Goal: Information Seeking & Learning: Learn about a topic

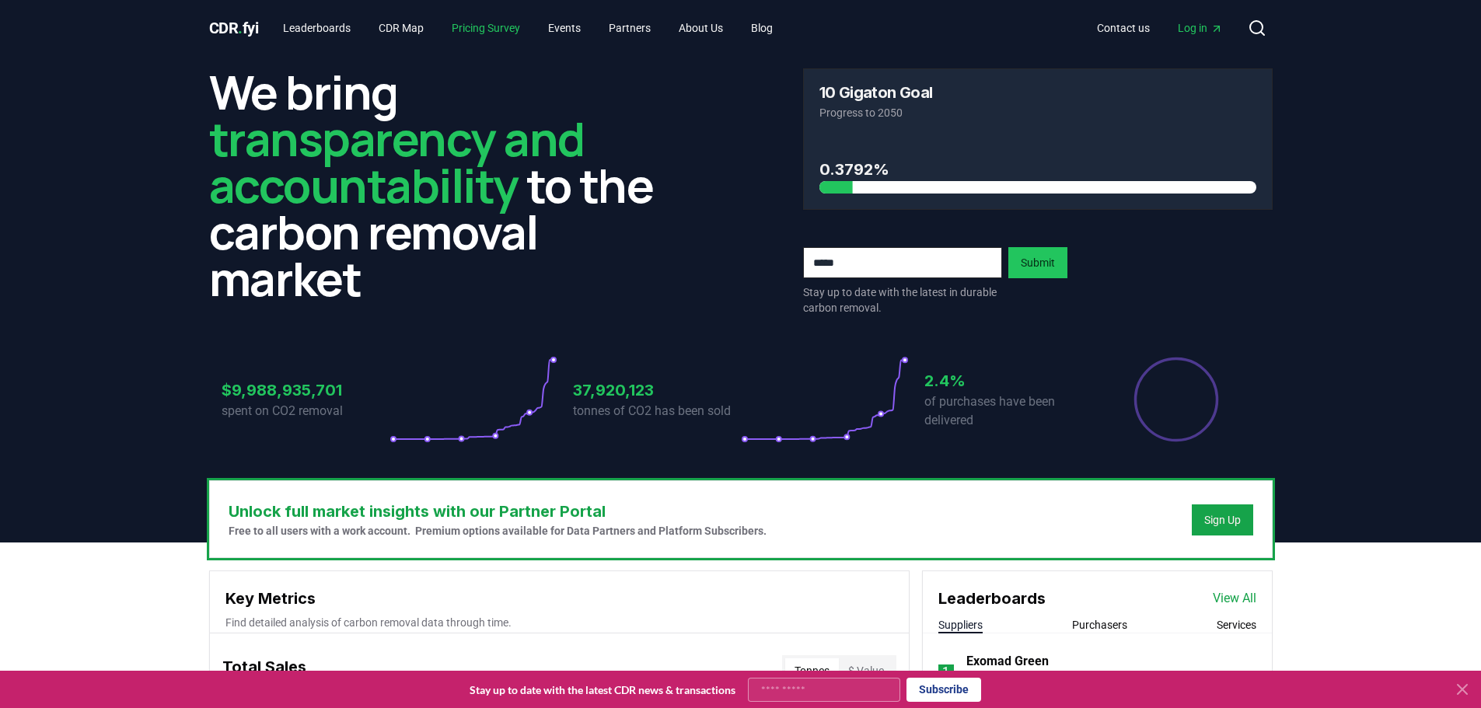
click at [523, 24] on link "Pricing Survey" at bounding box center [485, 28] width 93 height 28
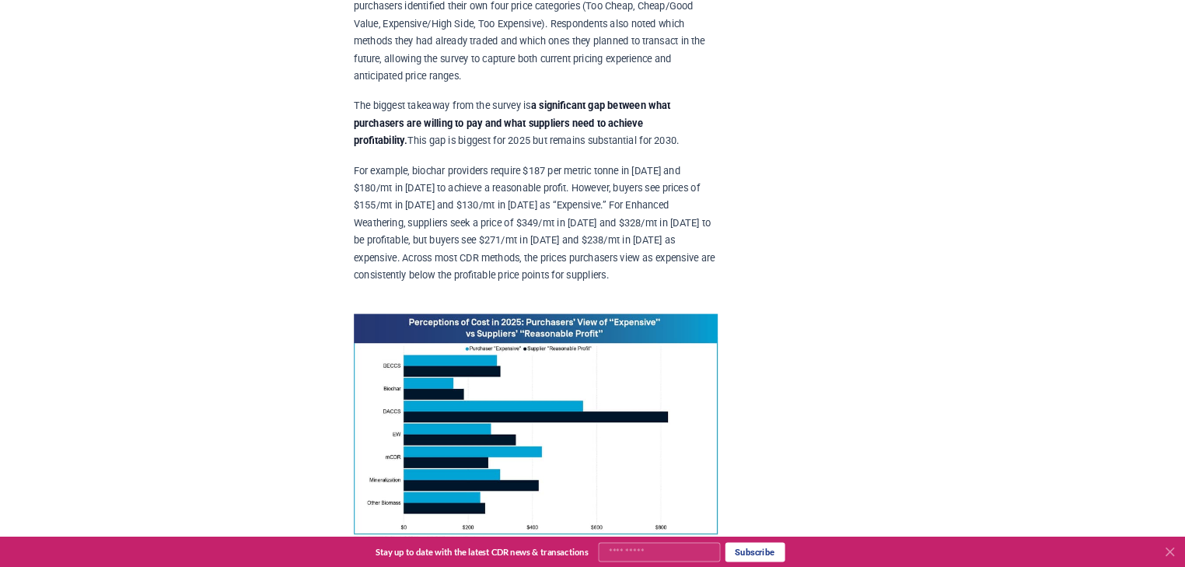
scroll to position [933, 0]
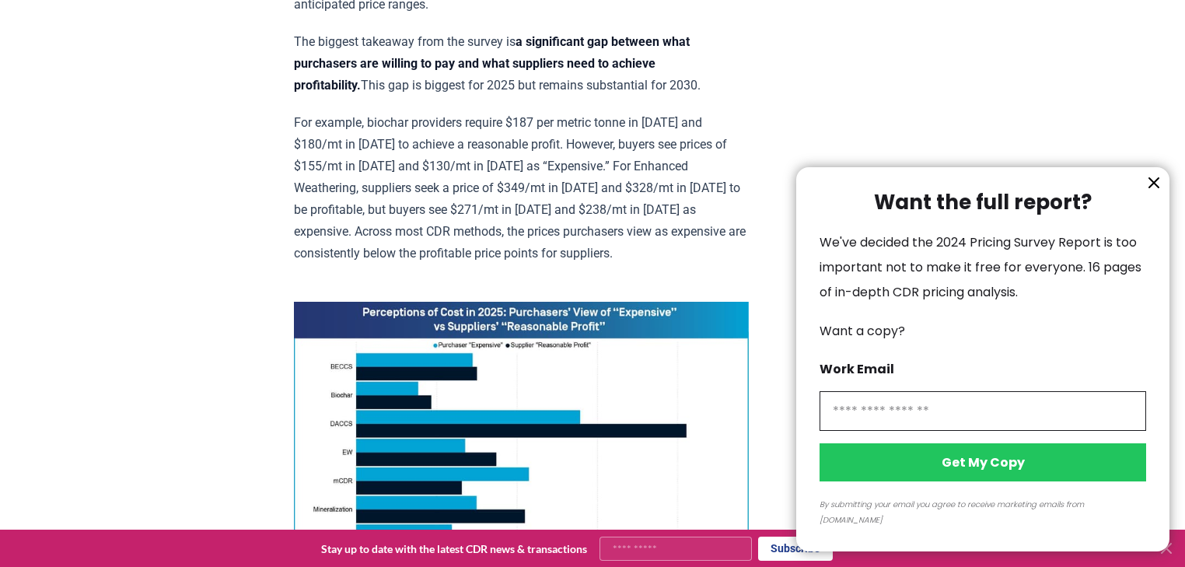
drag, startPoint x: 209, startPoint y: 323, endPoint x: 215, endPoint y: 337, distance: 15.7
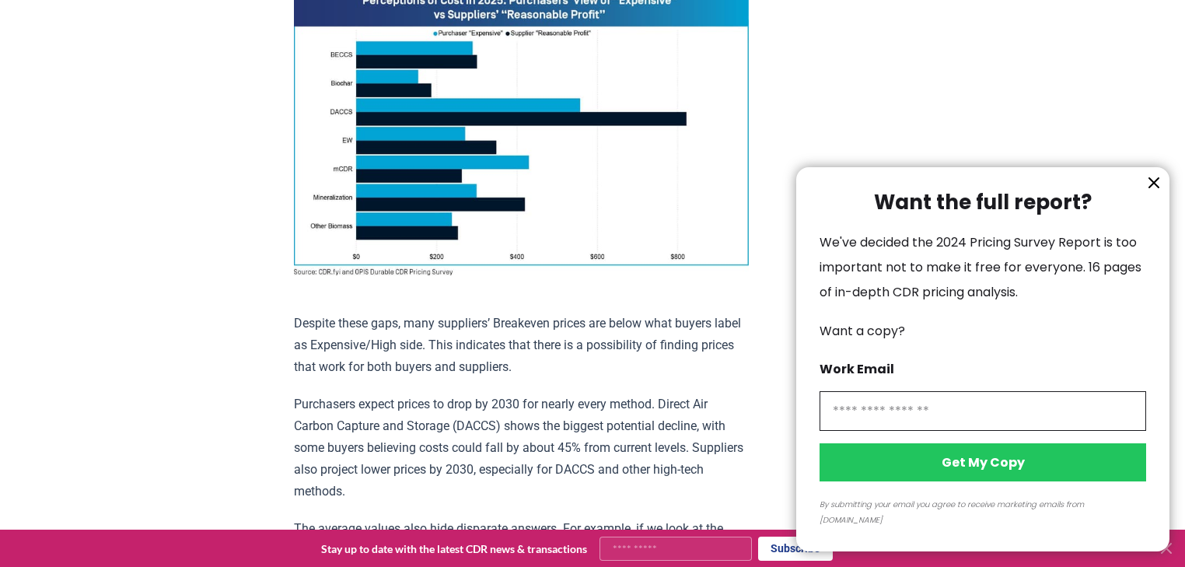
scroll to position [1112, 0]
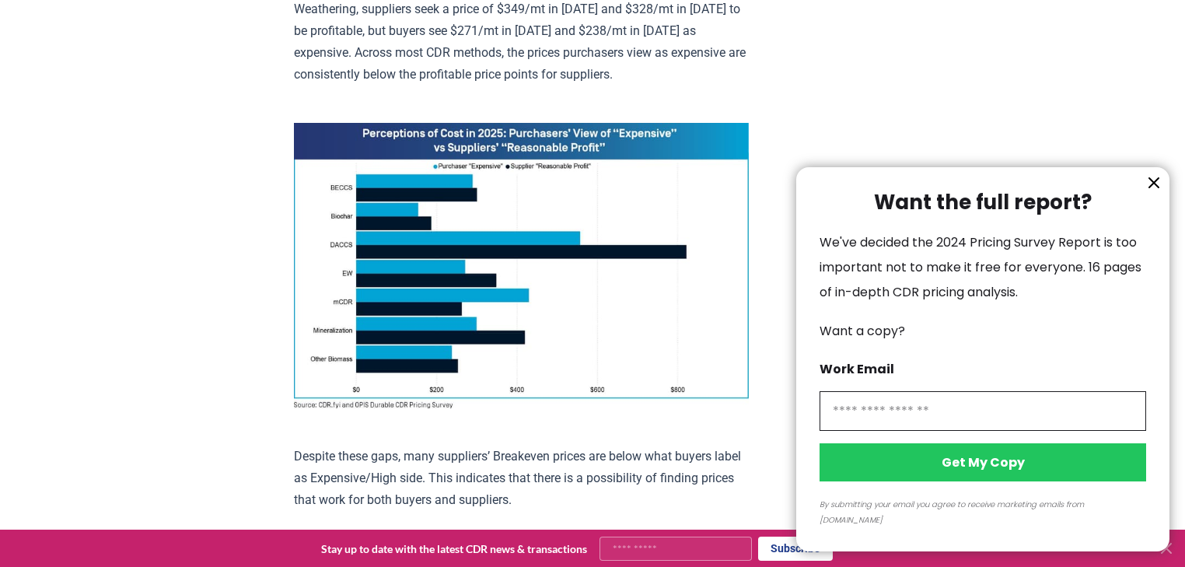
drag, startPoint x: 222, startPoint y: 332, endPoint x: 227, endPoint y: 355, distance: 24.0
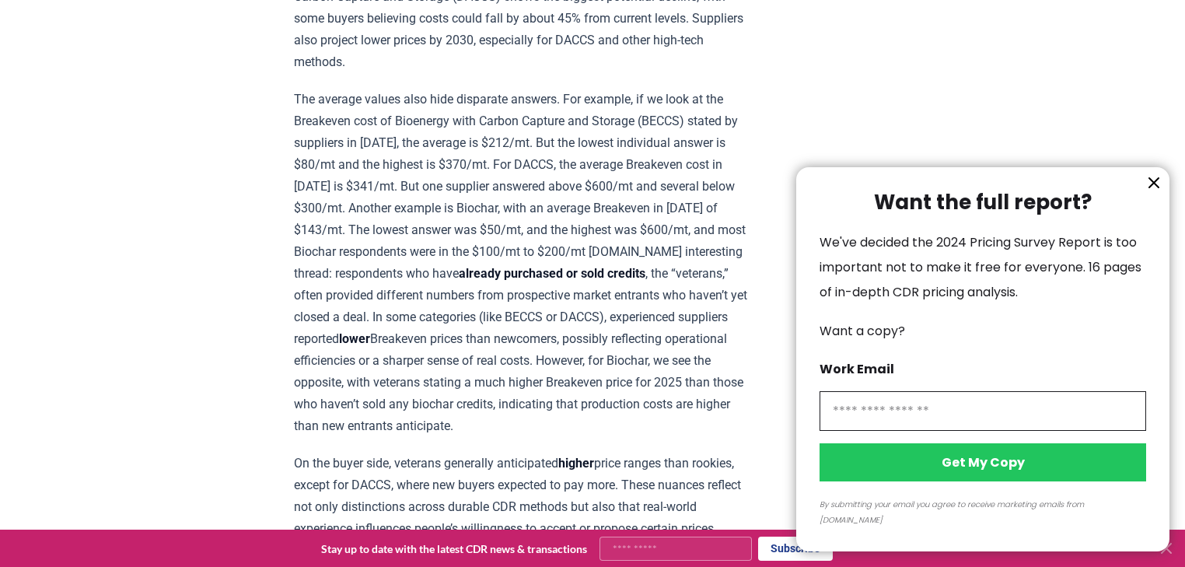
drag, startPoint x: 212, startPoint y: 306, endPoint x: 176, endPoint y: 360, distance: 65.1
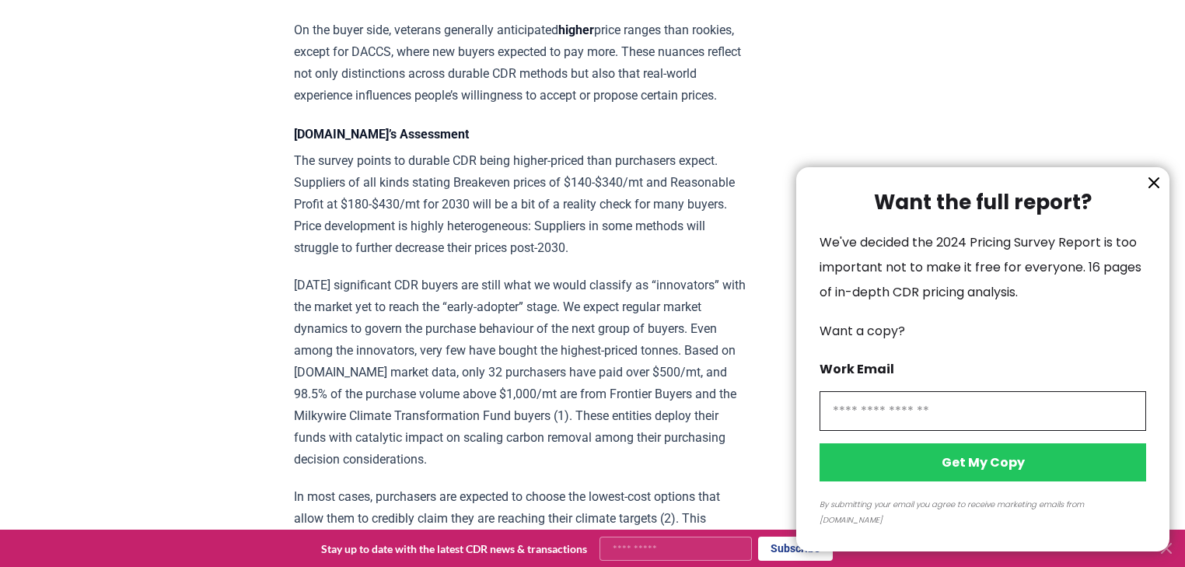
scroll to position [2164, 0]
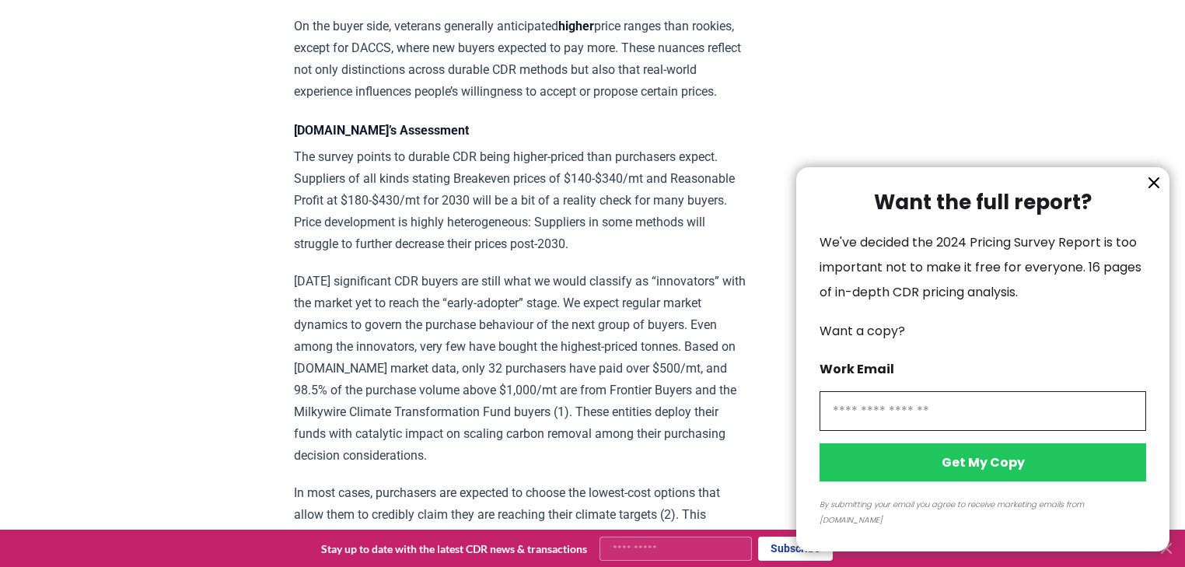
drag, startPoint x: 180, startPoint y: 342, endPoint x: 172, endPoint y: 365, distance: 24.1
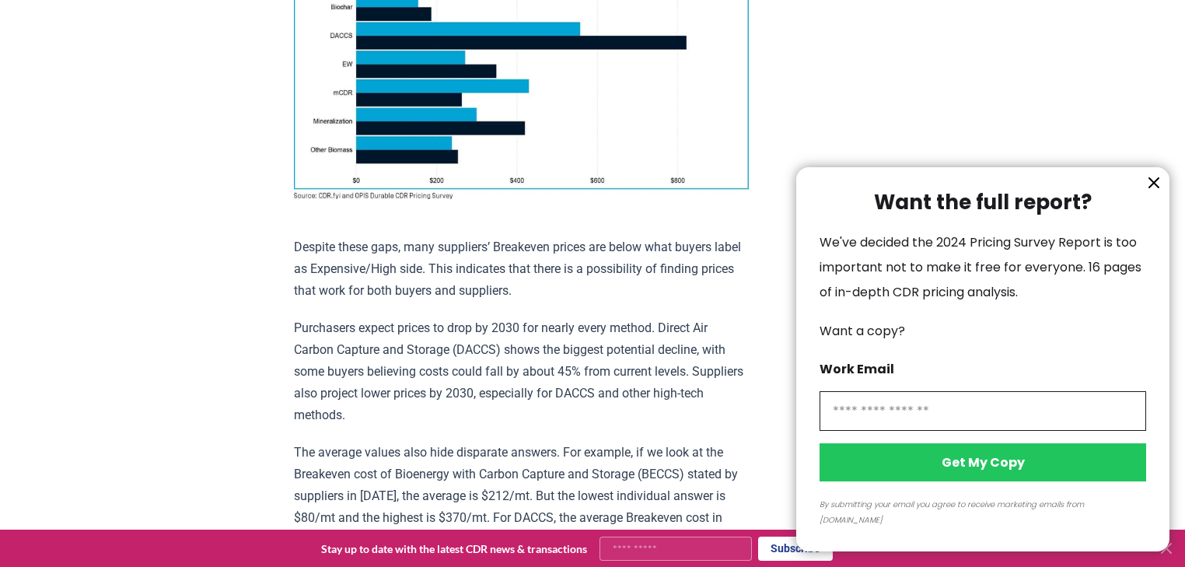
scroll to position [1107, 0]
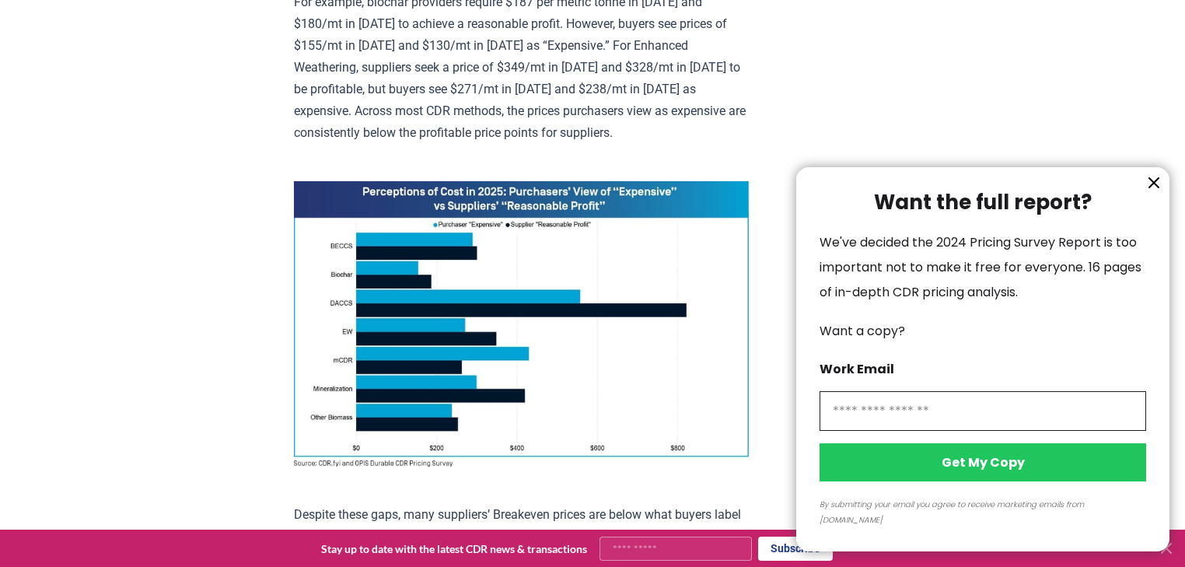
click at [1150, 192] on icon "information" at bounding box center [1153, 182] width 19 height 19
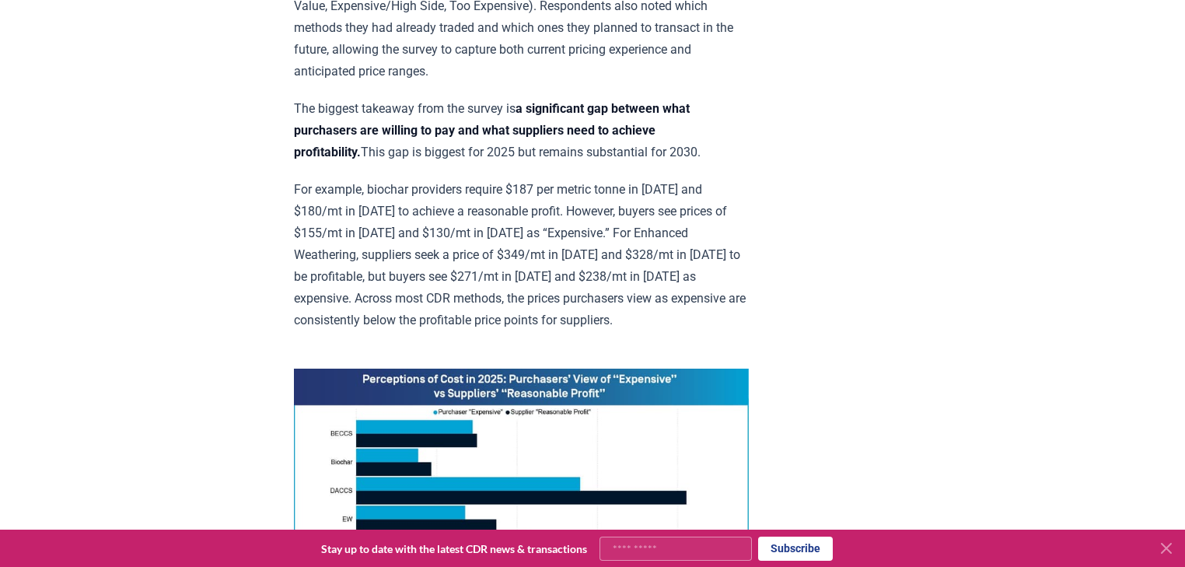
scroll to position [916, 0]
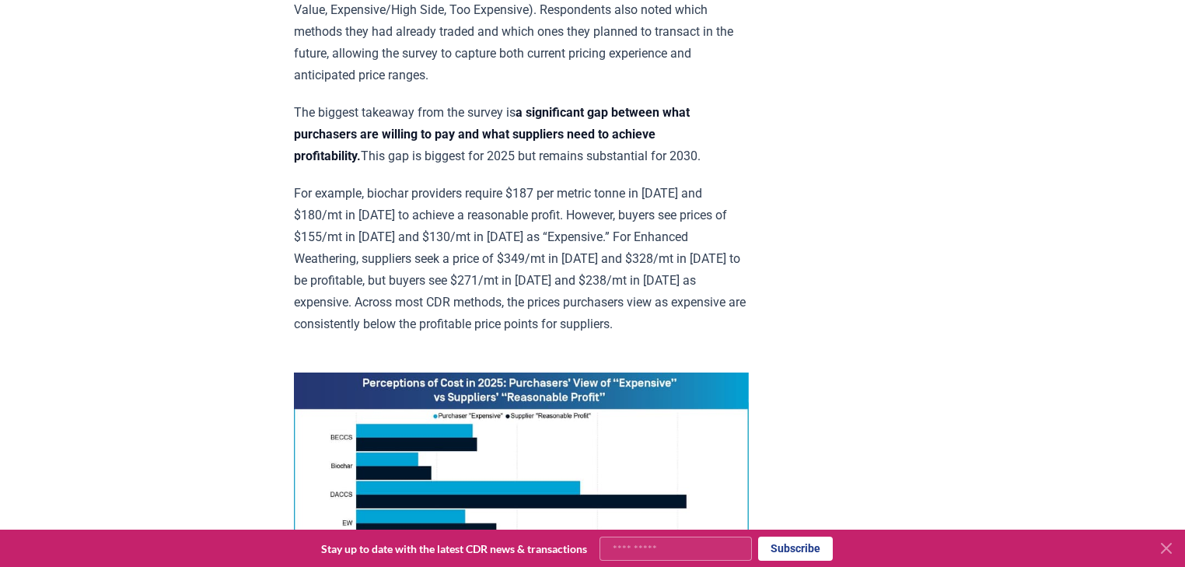
drag, startPoint x: 171, startPoint y: 261, endPoint x: 193, endPoint y: 240, distance: 30.2
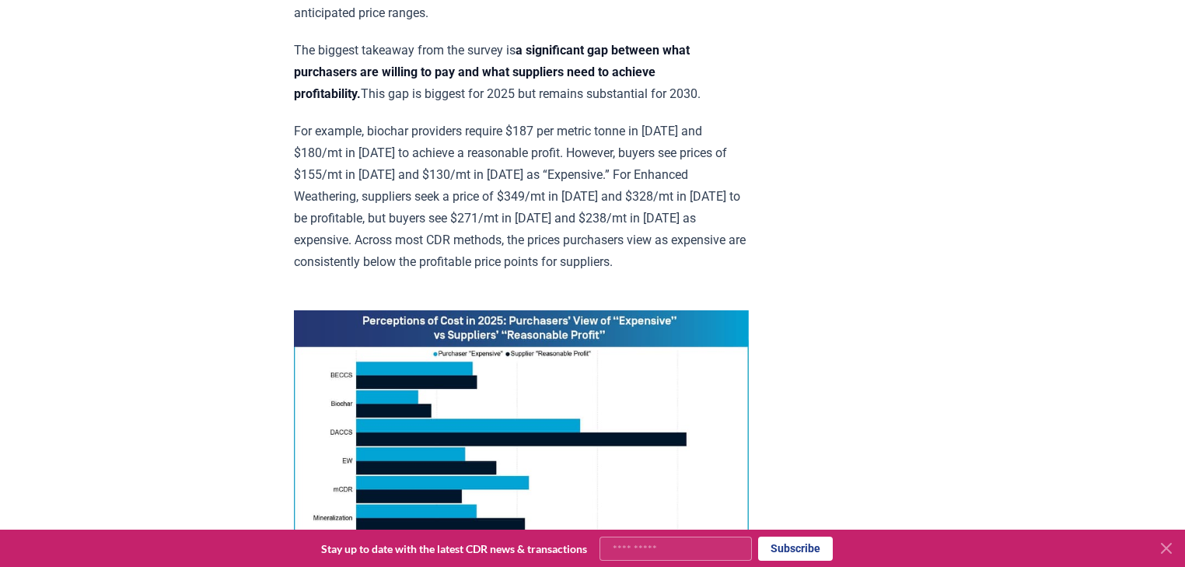
scroll to position [1000, 0]
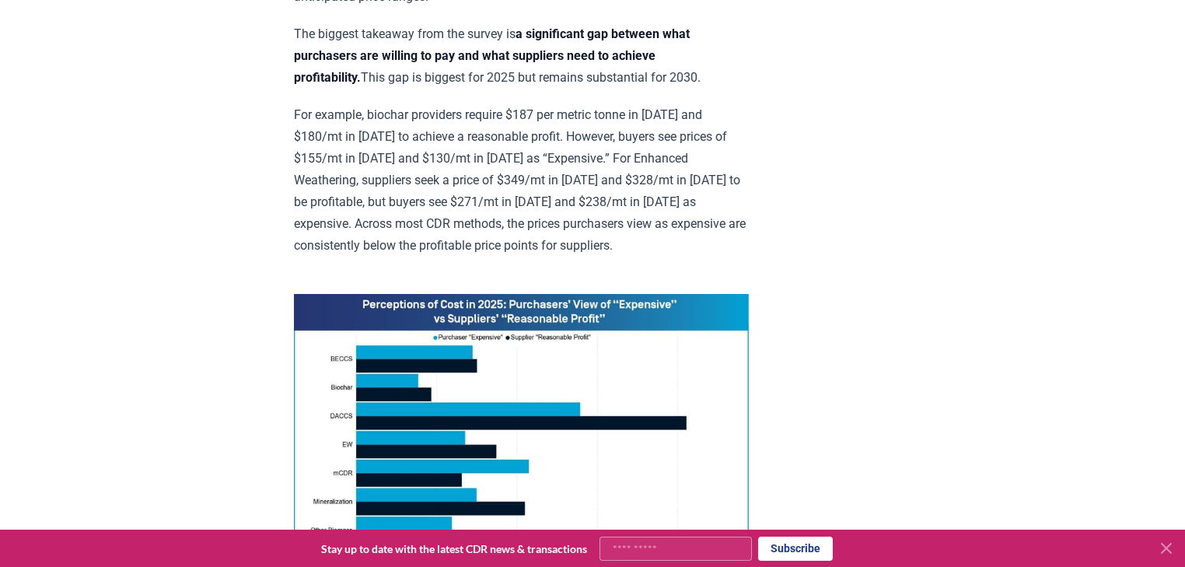
drag, startPoint x: 169, startPoint y: 253, endPoint x: 155, endPoint y: 297, distance: 46.2
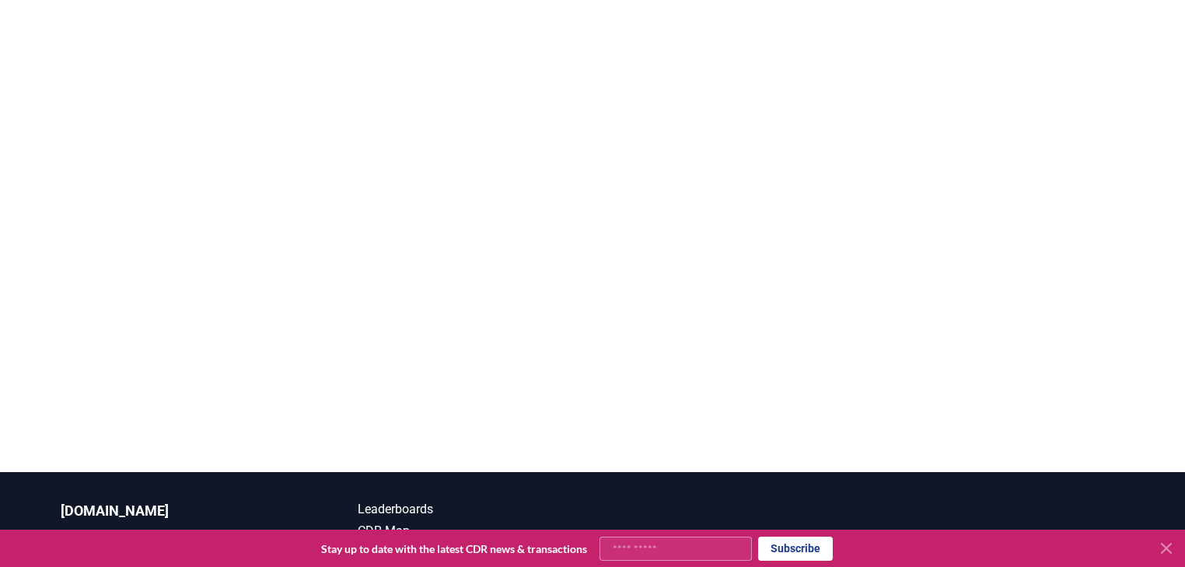
scroll to position [3363, 0]
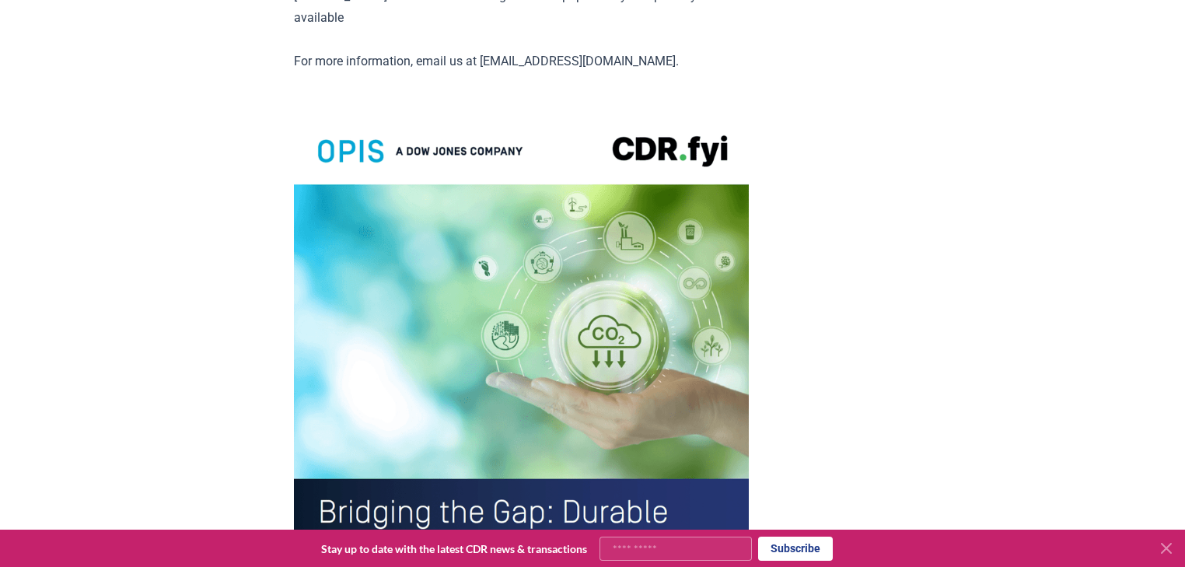
drag, startPoint x: 256, startPoint y: 339, endPoint x: 243, endPoint y: 360, distance: 24.8
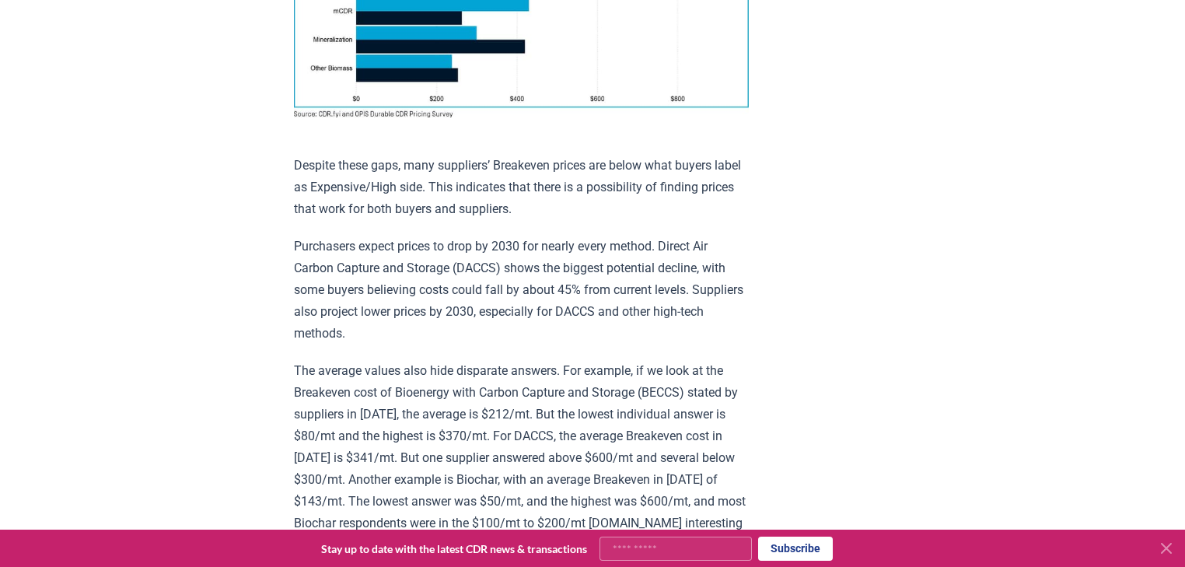
scroll to position [0, 0]
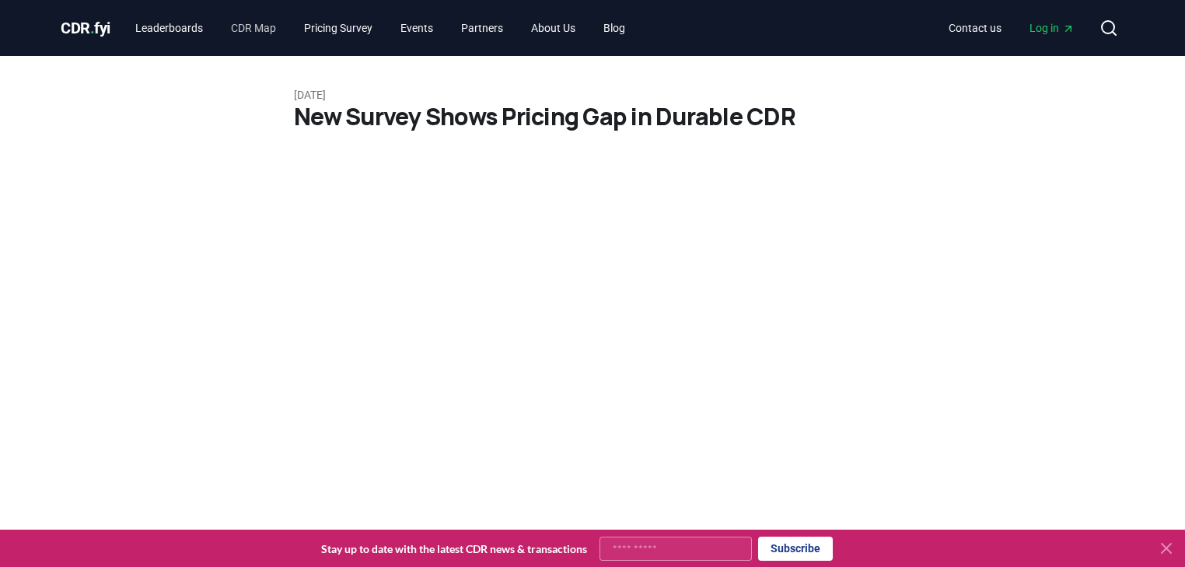
drag, startPoint x: 223, startPoint y: 378, endPoint x: 271, endPoint y: 26, distance: 354.7
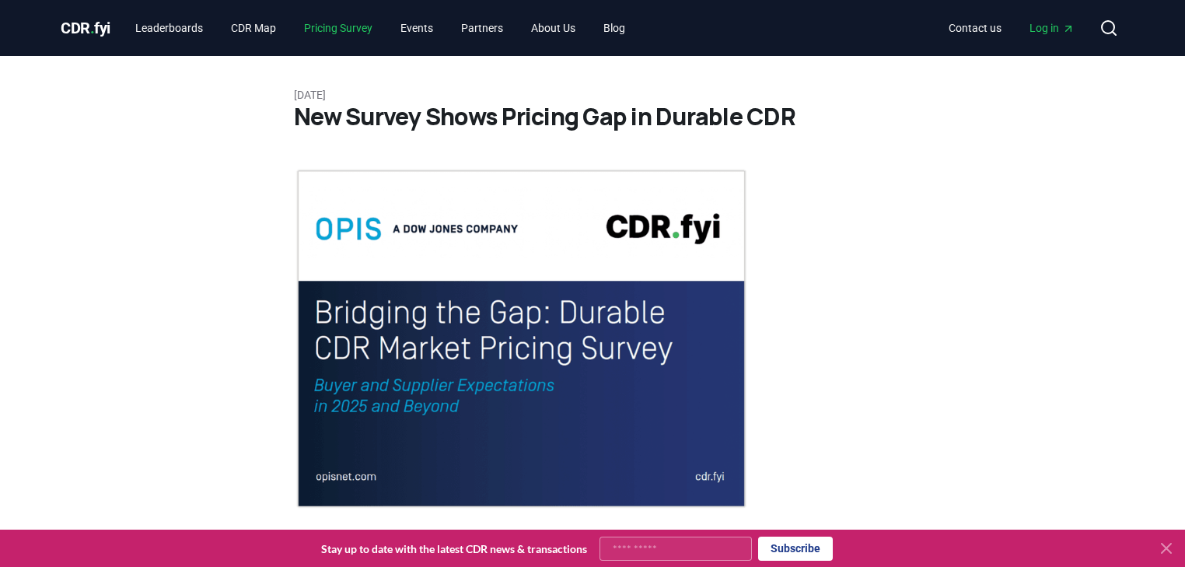
click at [358, 29] on link "Pricing Survey" at bounding box center [338, 28] width 93 height 28
click at [375, 394] on img at bounding box center [521, 338] width 455 height 341
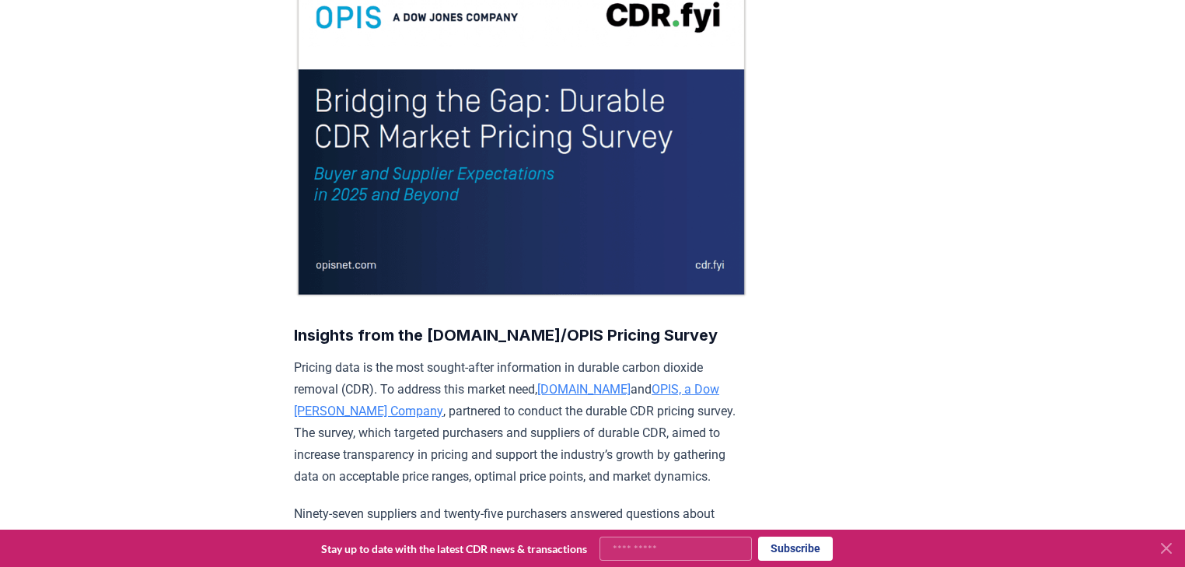
scroll to position [311, 0]
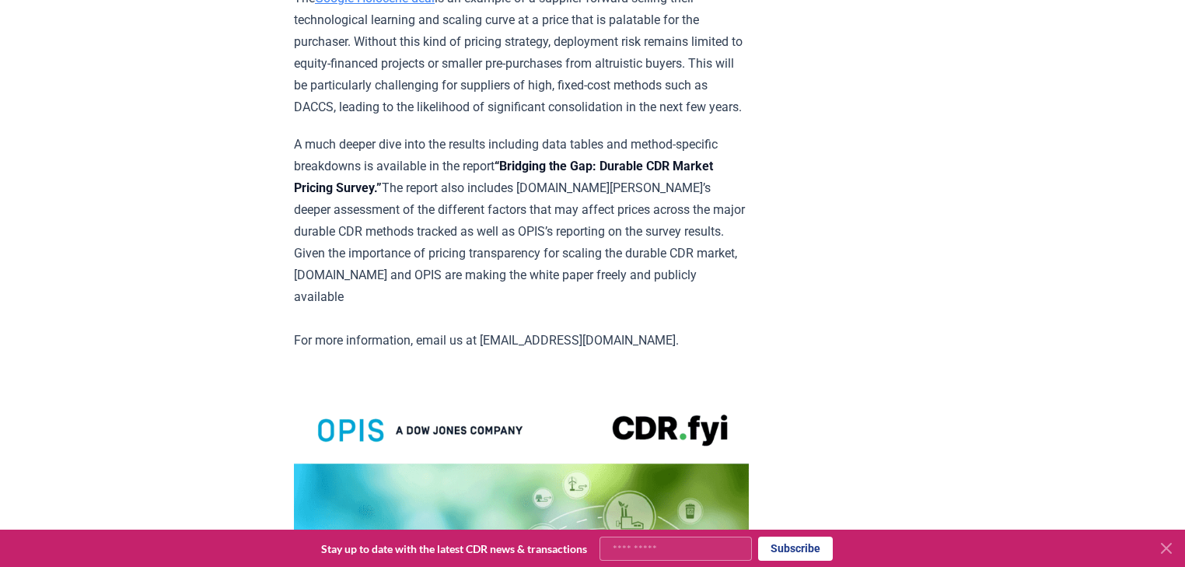
drag, startPoint x: 536, startPoint y: 329, endPoint x: 550, endPoint y: 364, distance: 37.7
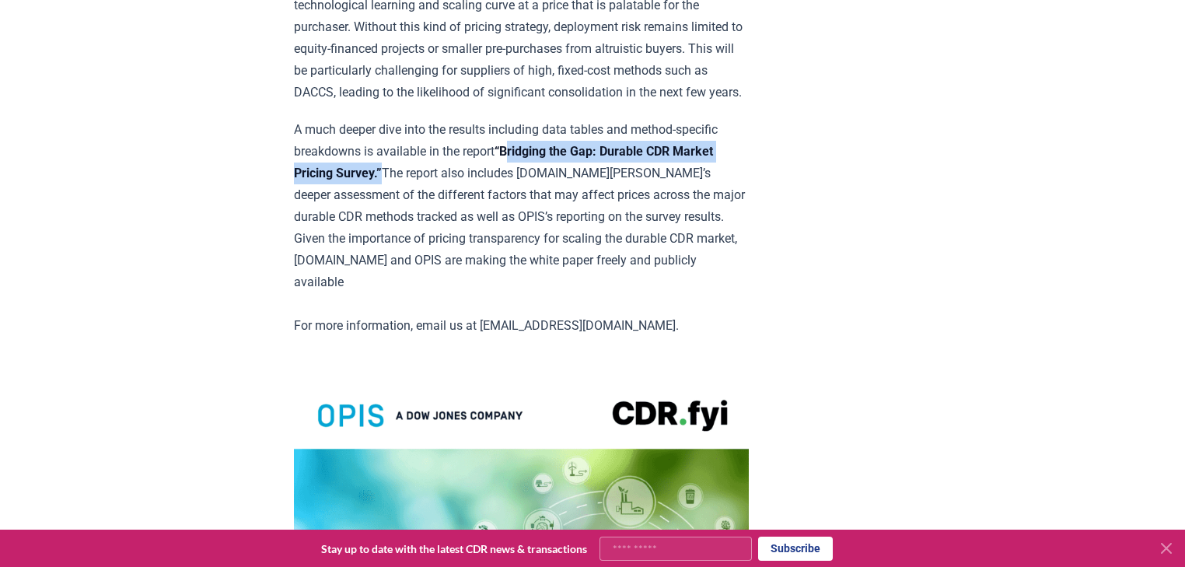
drag, startPoint x: 508, startPoint y: 207, endPoint x: 431, endPoint y: 224, distance: 78.8
click at [431, 180] on strong "“Bridging the Gap: Durable CDR Market Pricing Survey.”" at bounding box center [503, 162] width 419 height 37
copy strong "Bridging the Gap: Durable CDR Market Pricing Survey."
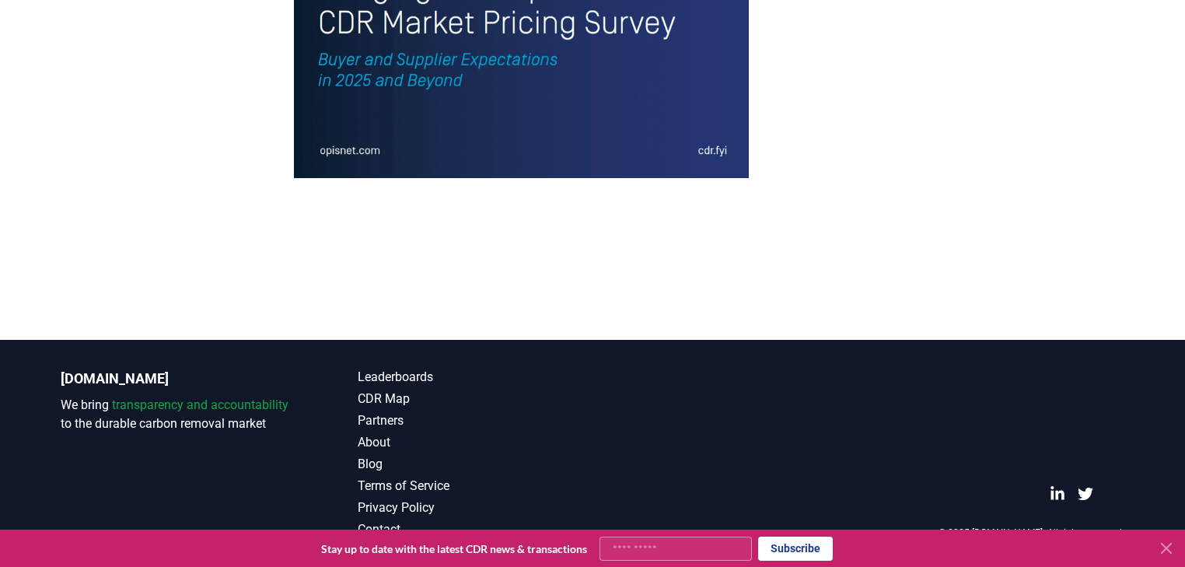
scroll to position [3609, 0]
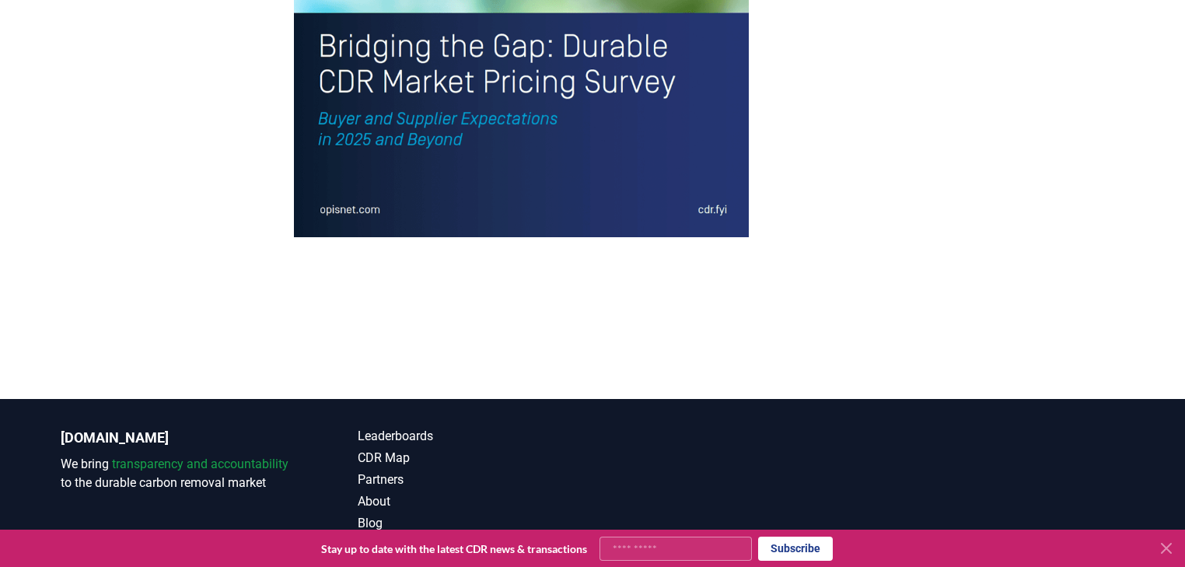
scroll to position [3422, 0]
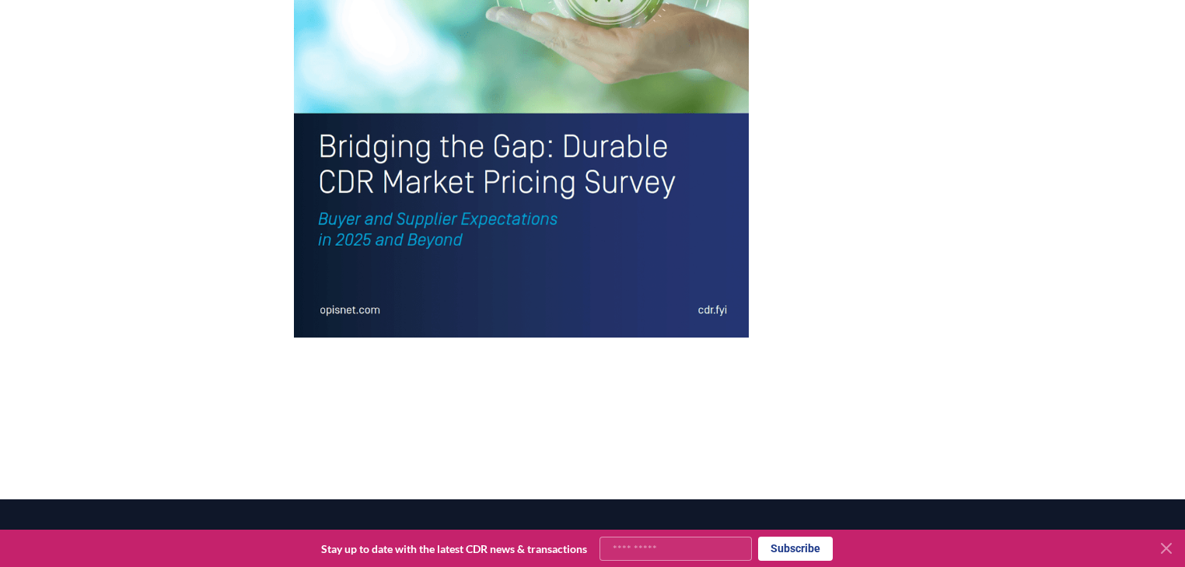
click at [414, 199] on img at bounding box center [521, 40] width 455 height 593
click at [375, 244] on img at bounding box center [521, 40] width 455 height 593
click at [375, 265] on img at bounding box center [521, 40] width 455 height 593
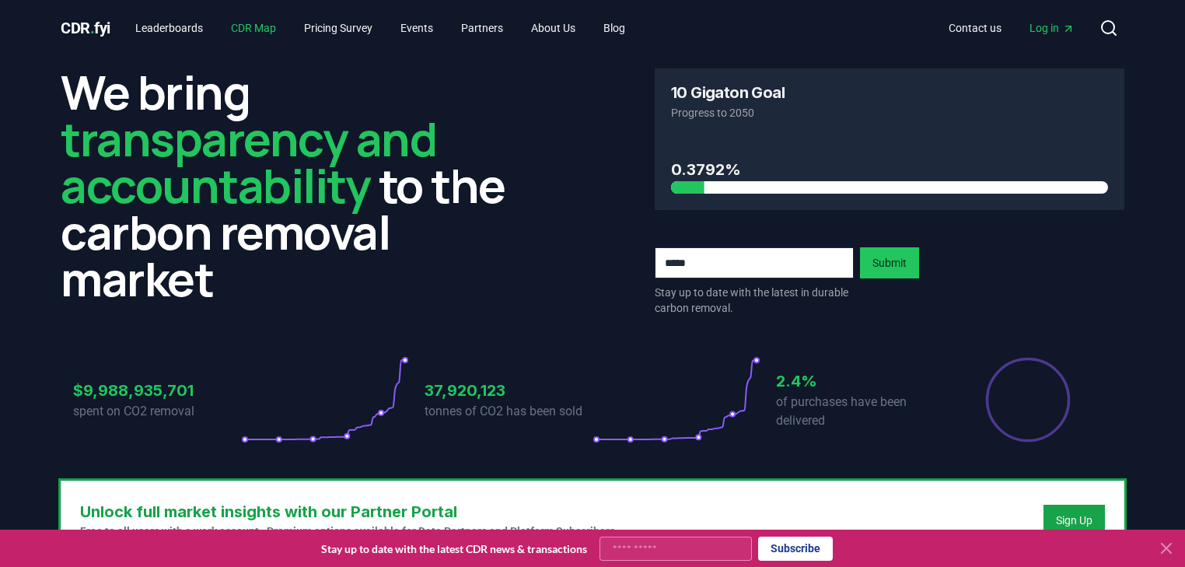
click at [264, 31] on link "CDR Map" at bounding box center [253, 28] width 70 height 28
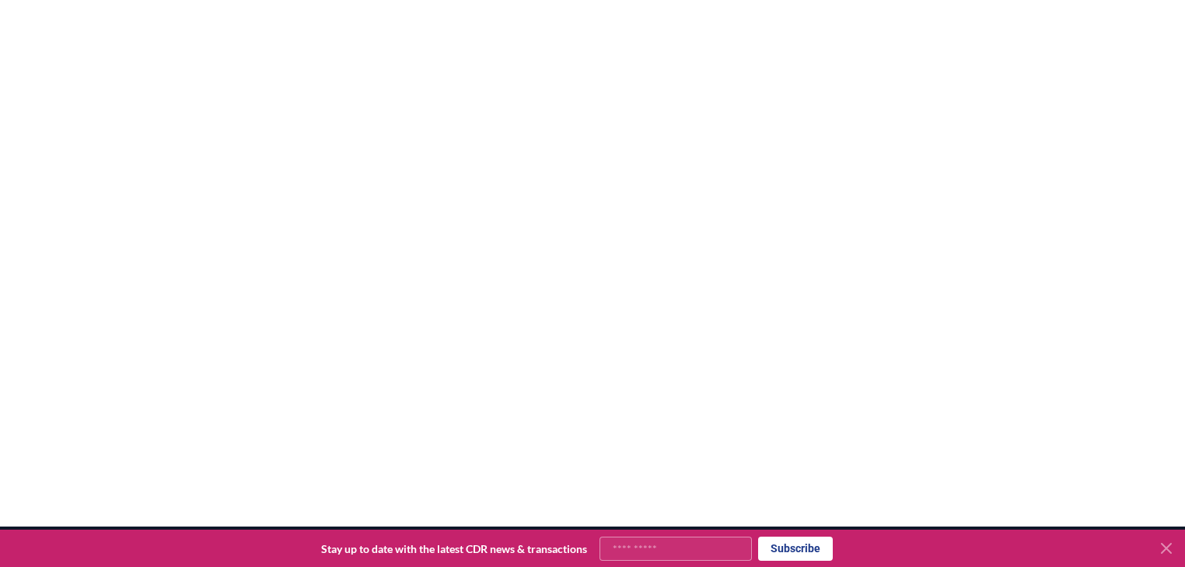
scroll to position [22, 0]
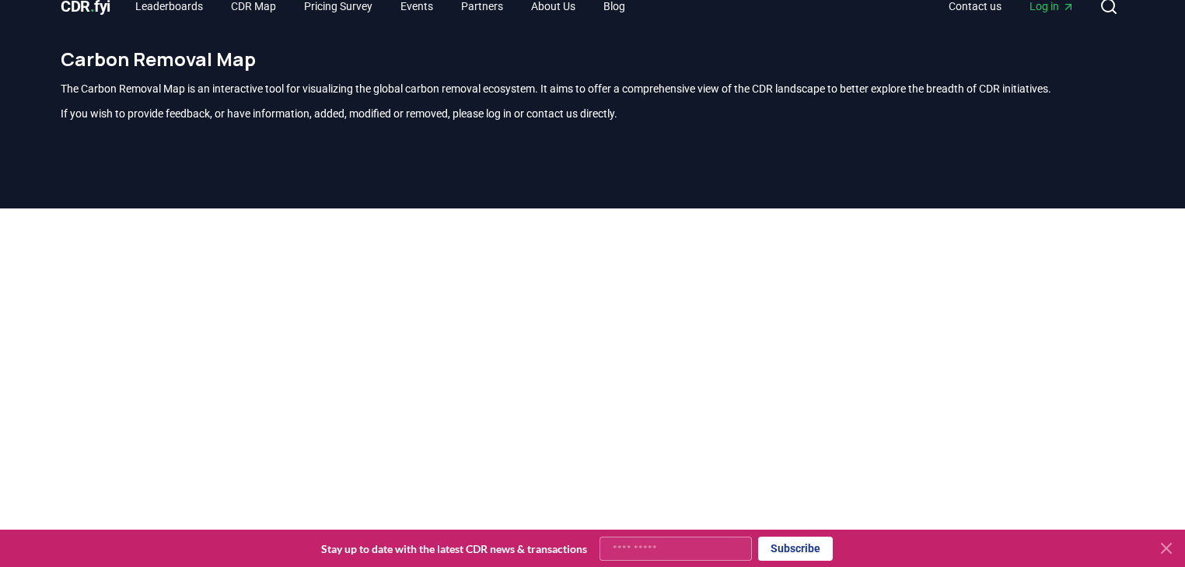
click at [86, 0] on span "CDR . fyi" at bounding box center [86, 6] width 50 height 19
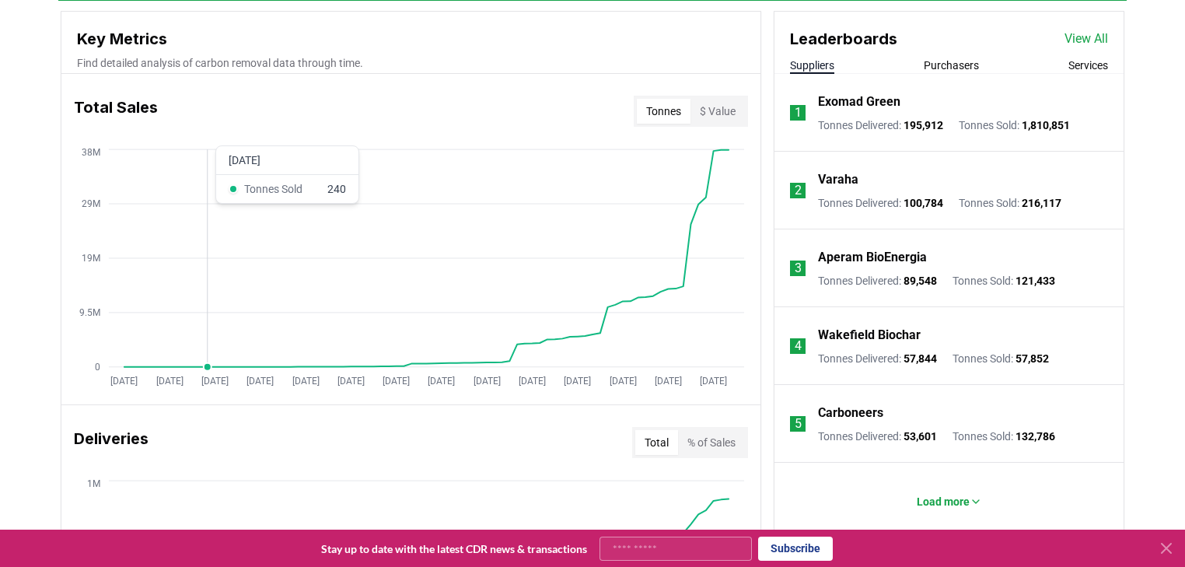
scroll to position [582, 0]
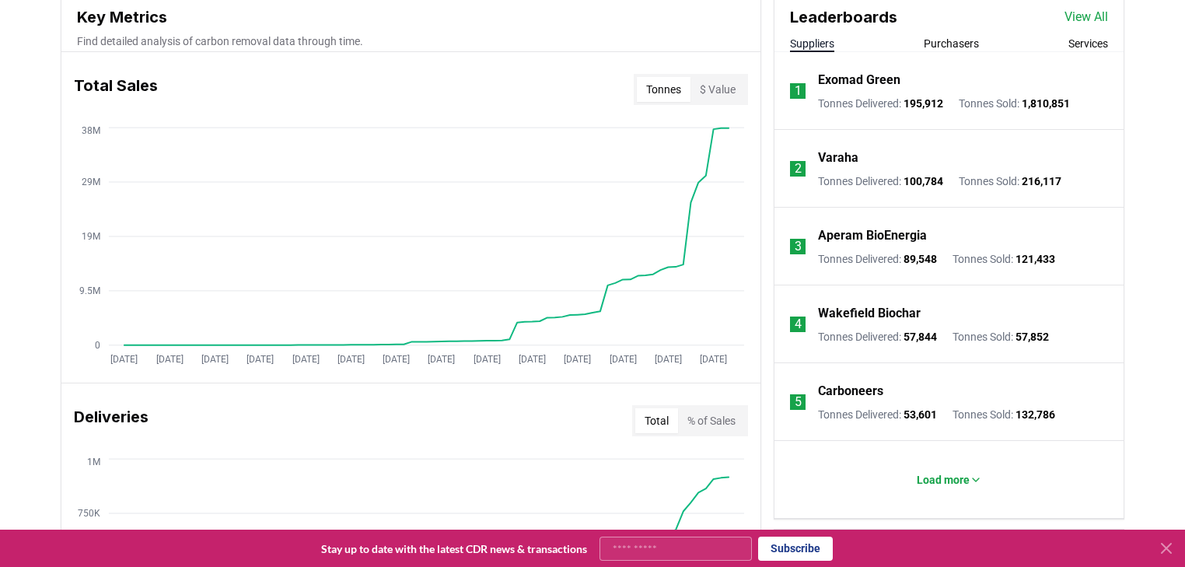
click at [958, 47] on button "Purchasers" at bounding box center [951, 44] width 55 height 16
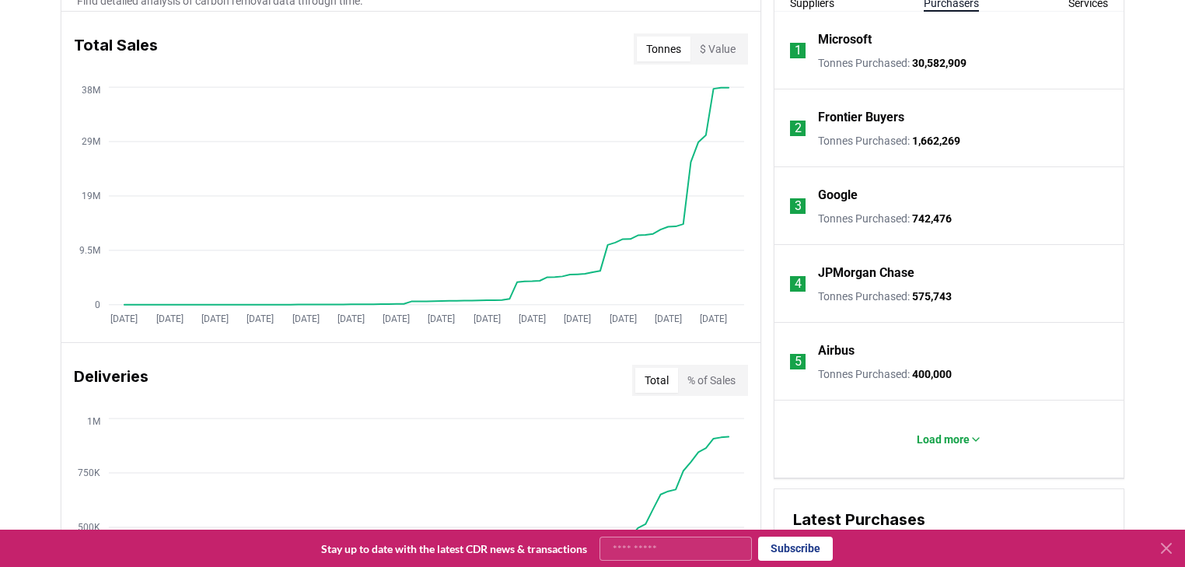
scroll to position [644, 0]
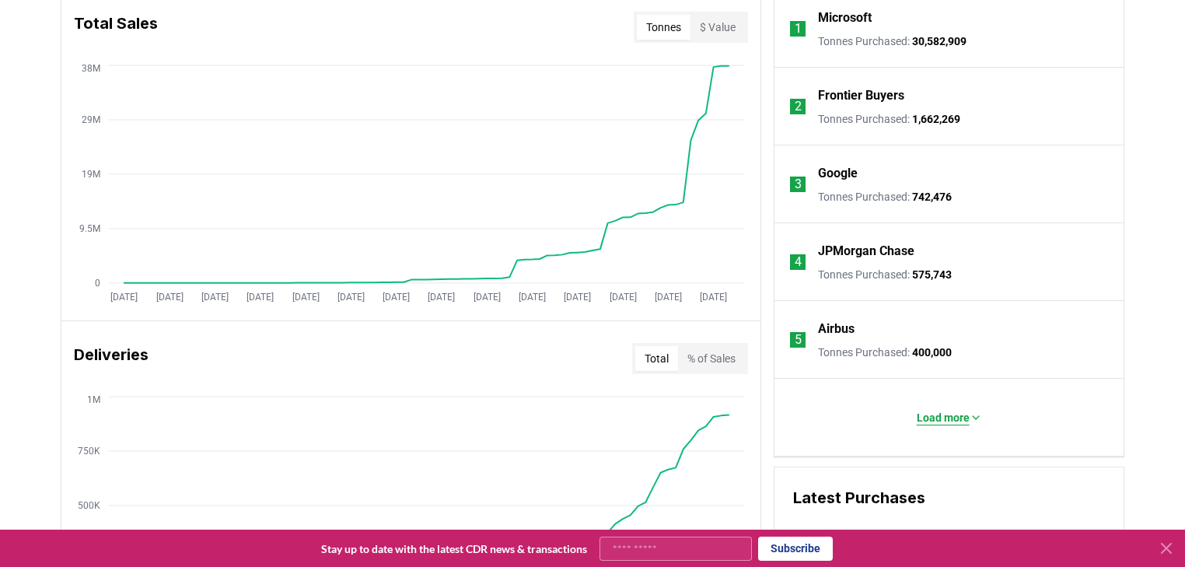
click at [965, 417] on p "Load more" at bounding box center [943, 418] width 53 height 16
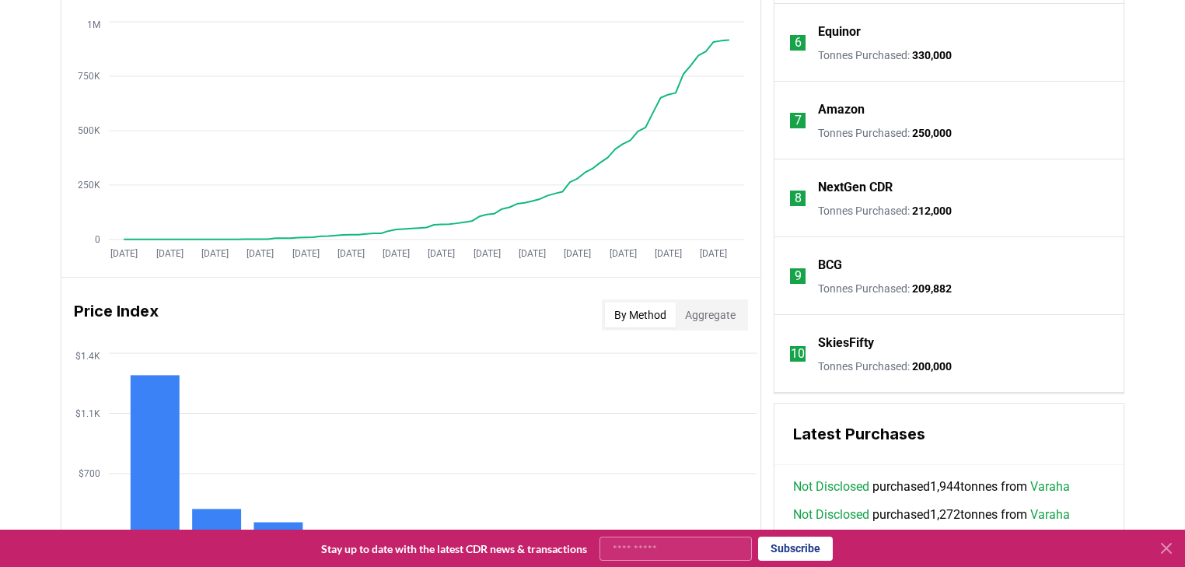
drag, startPoint x: 1064, startPoint y: 330, endPoint x: 1070, endPoint y: 361, distance: 31.7
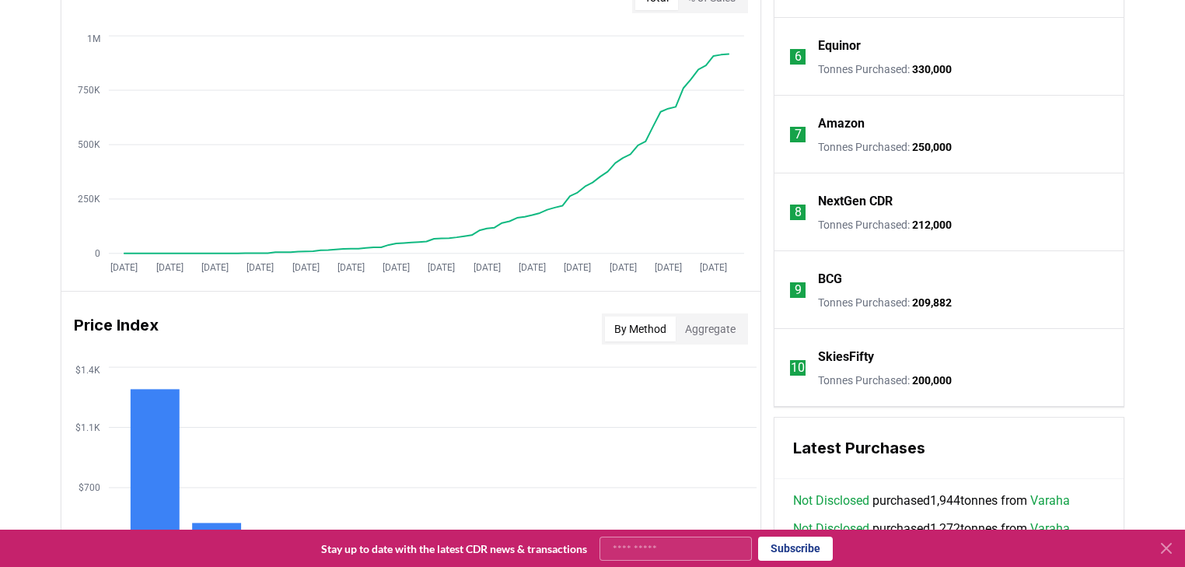
drag, startPoint x: 1070, startPoint y: 361, endPoint x: 1083, endPoint y: 334, distance: 30.3
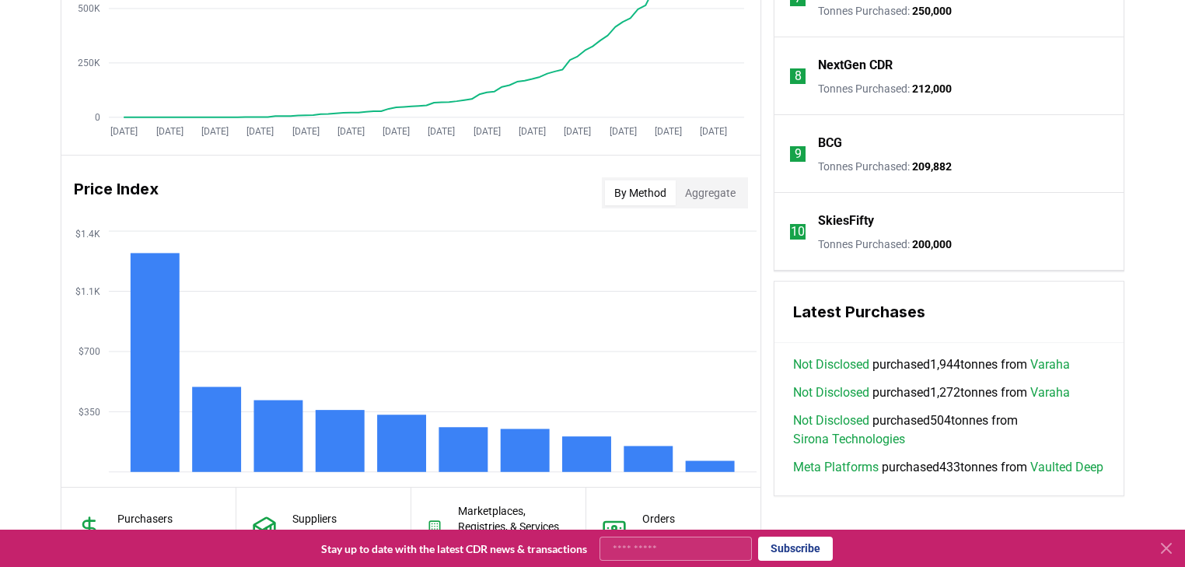
scroll to position [1136, 0]
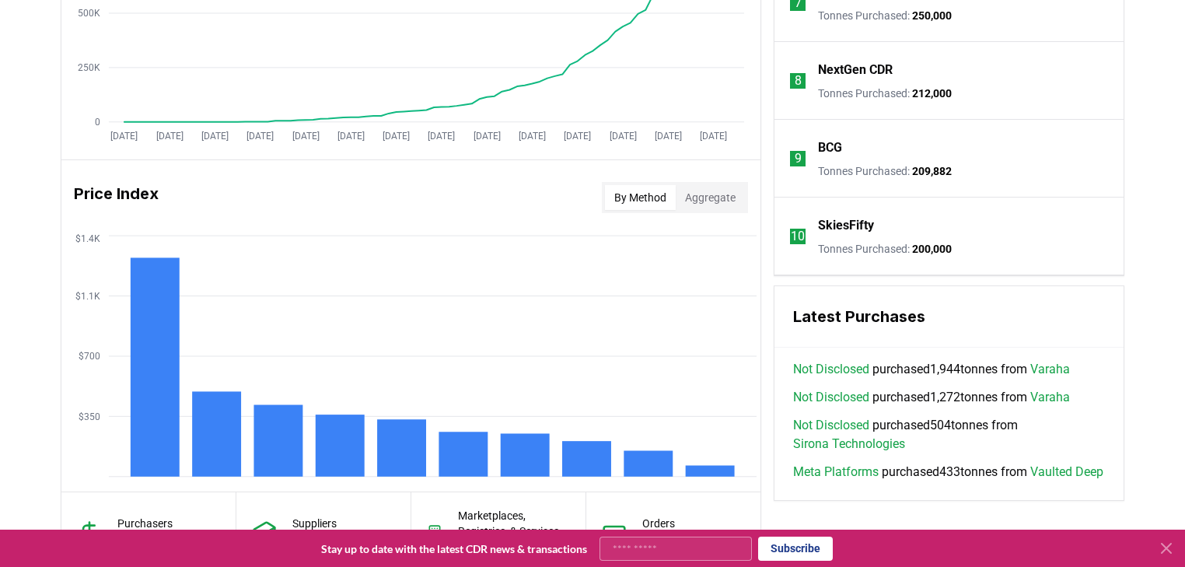
drag, startPoint x: 1074, startPoint y: 379, endPoint x: 1073, endPoint y: 331, distance: 47.4
click at [837, 466] on link "Meta Platforms" at bounding box center [836, 472] width 86 height 19
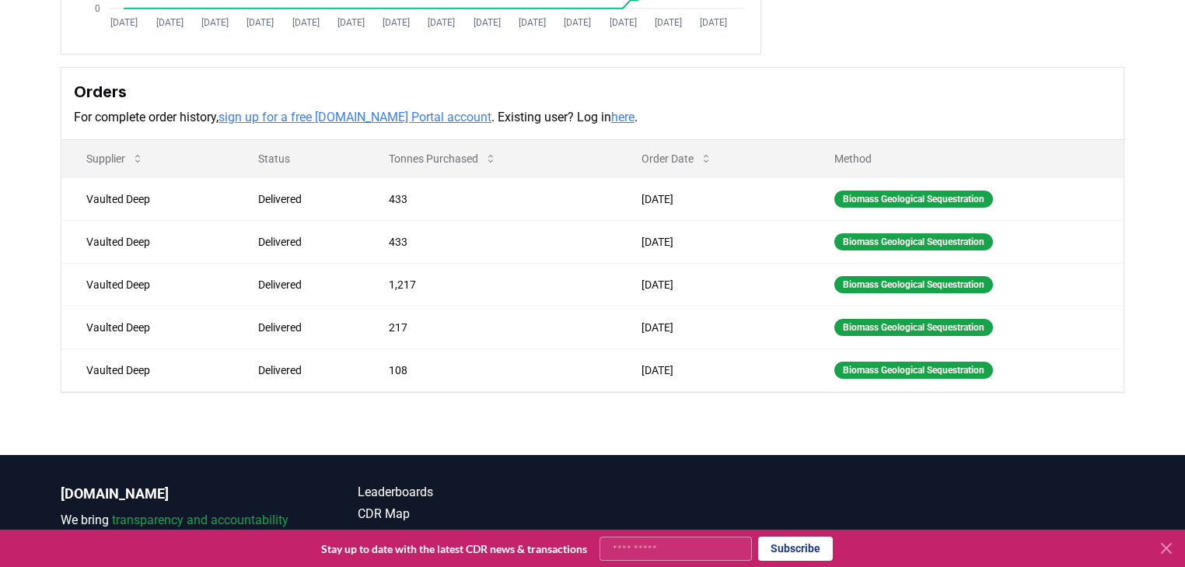
drag, startPoint x: 584, startPoint y: 383, endPoint x: 625, endPoint y: 348, distance: 53.6
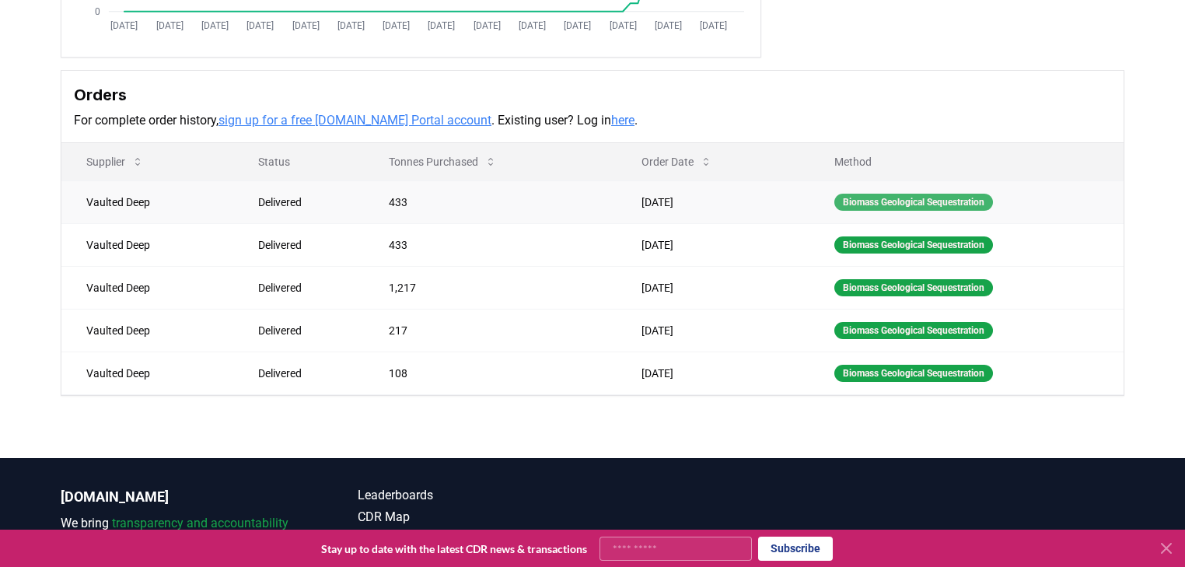
click at [847, 200] on div "Biomass Geological Sequestration" at bounding box center [913, 202] width 159 height 17
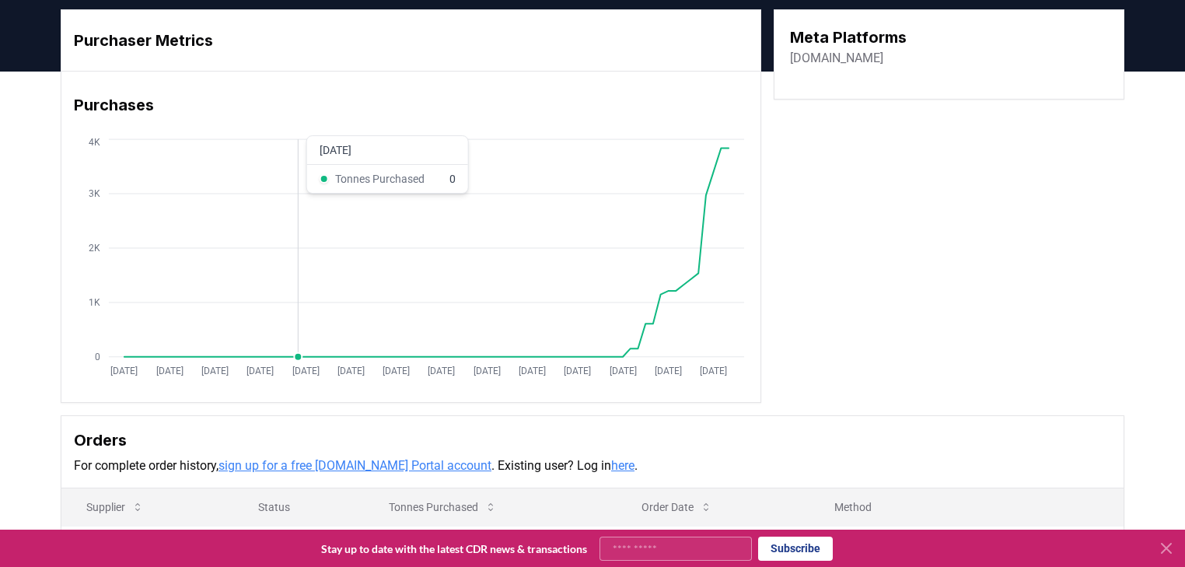
scroll to position [0, 0]
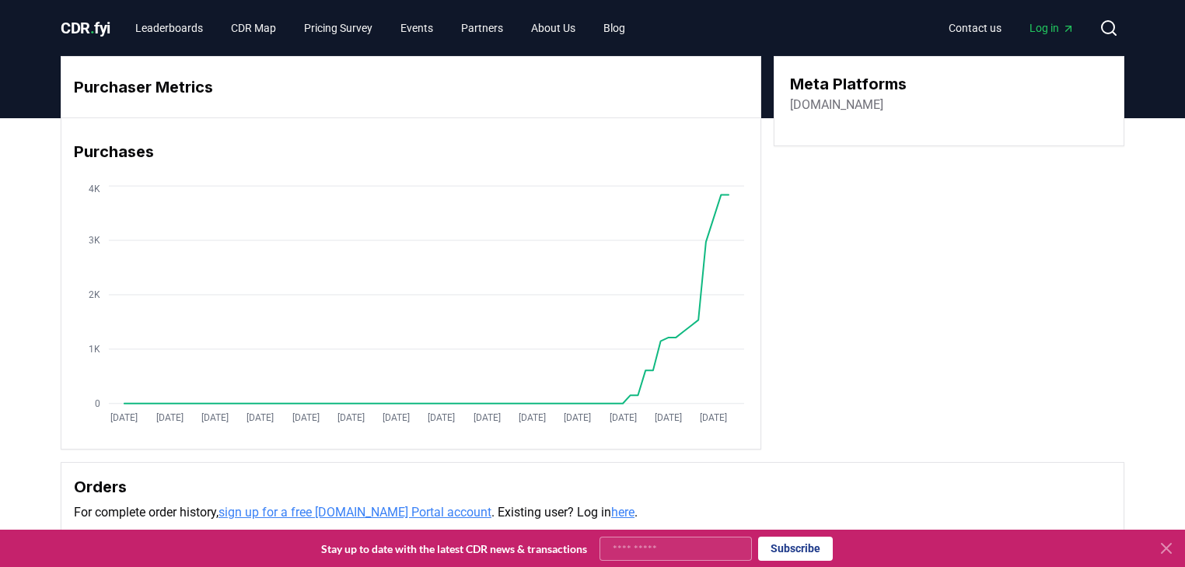
drag, startPoint x: 421, startPoint y: 111, endPoint x: 413, endPoint y: 114, distance: 8.4
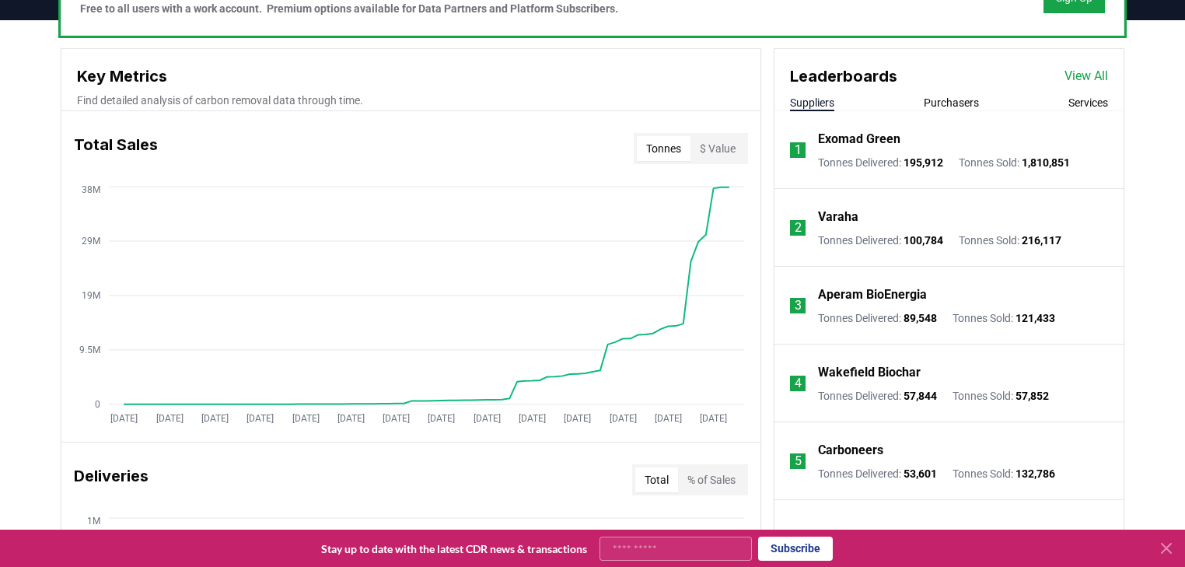
scroll to position [514, 0]
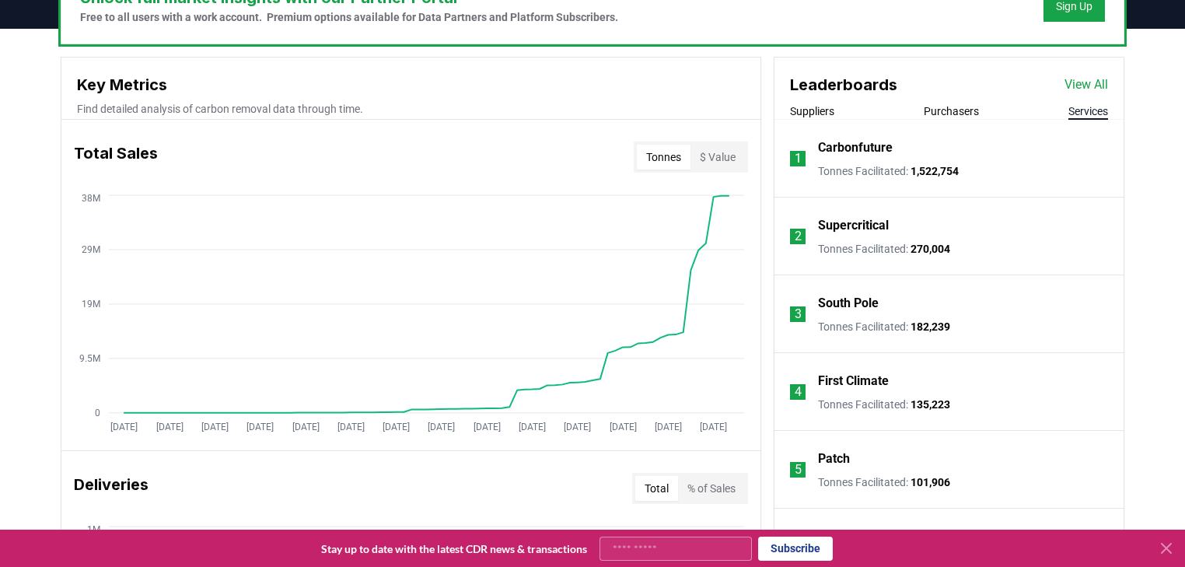
click at [1086, 109] on button "Services" at bounding box center [1088, 111] width 40 height 16
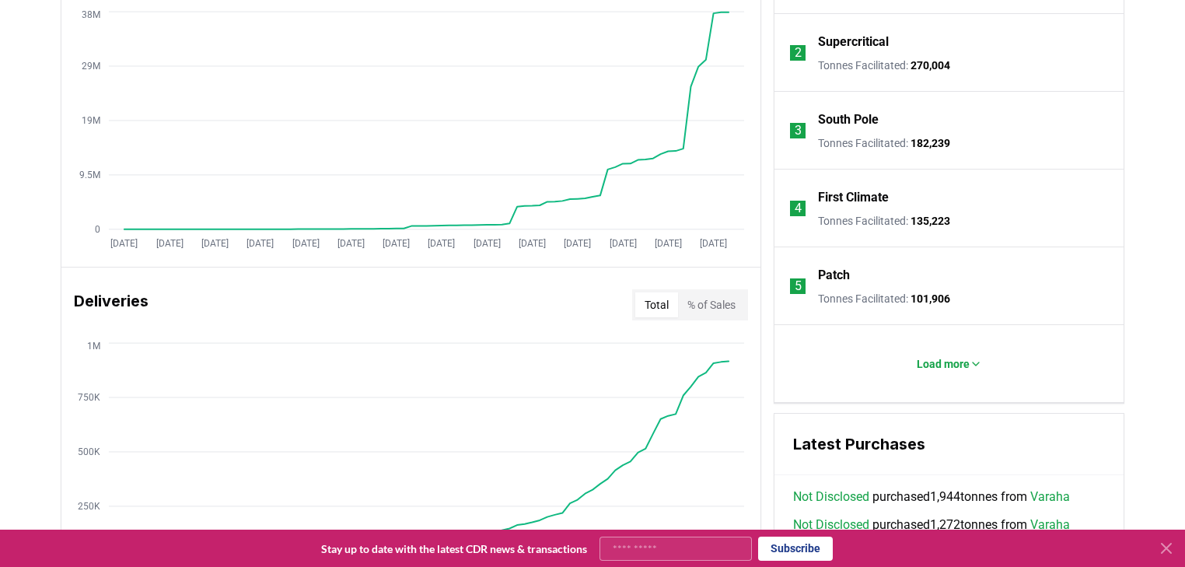
scroll to position [700, 0]
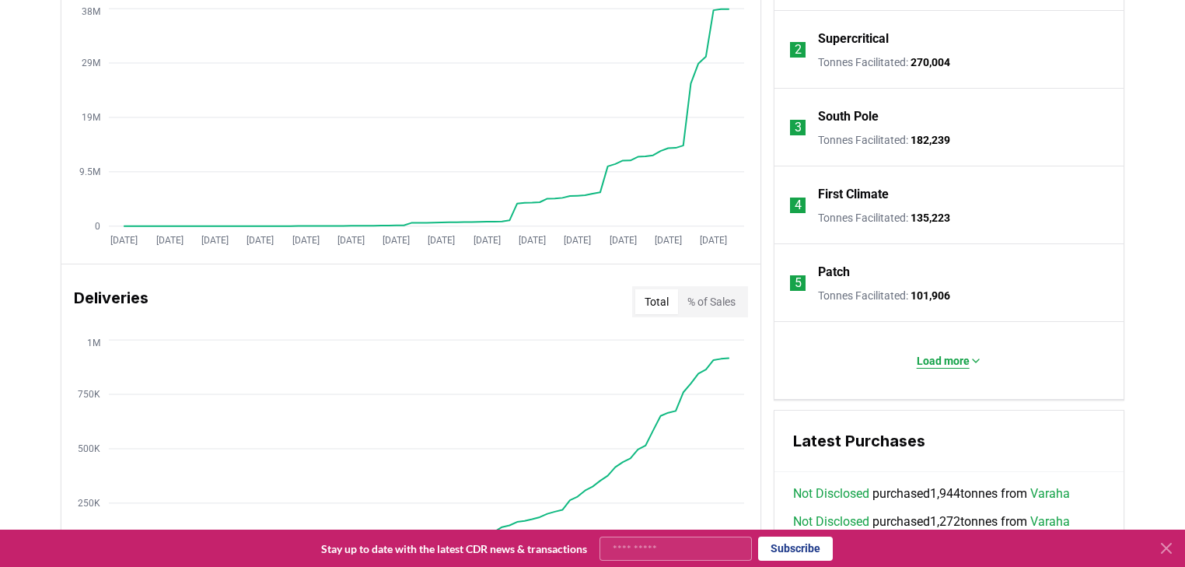
click at [935, 357] on p "Load more" at bounding box center [943, 361] width 53 height 16
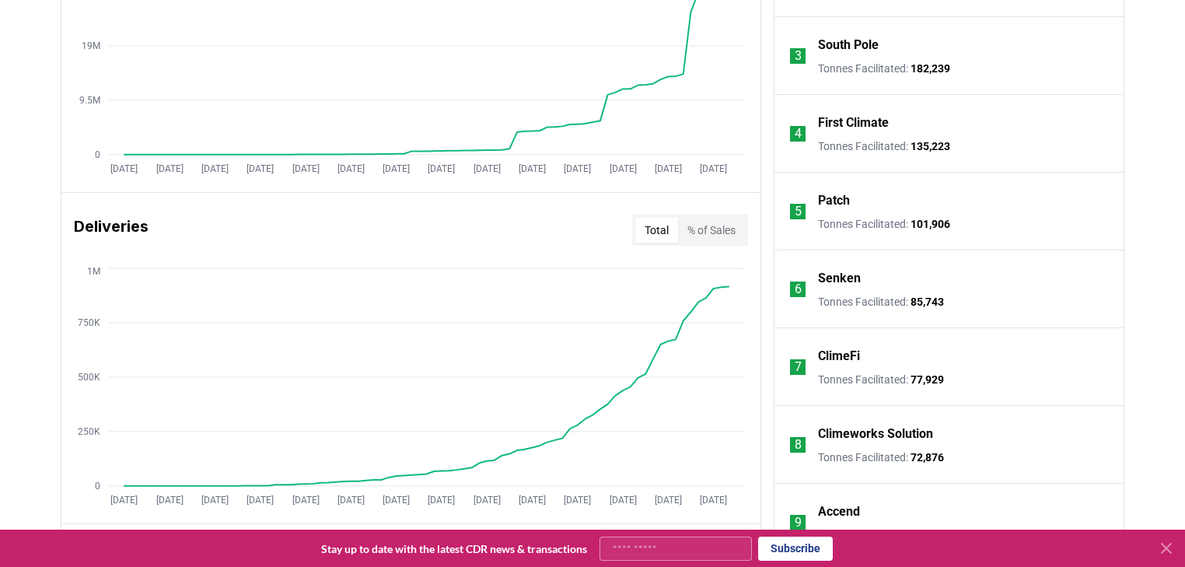
scroll to position [327, 0]
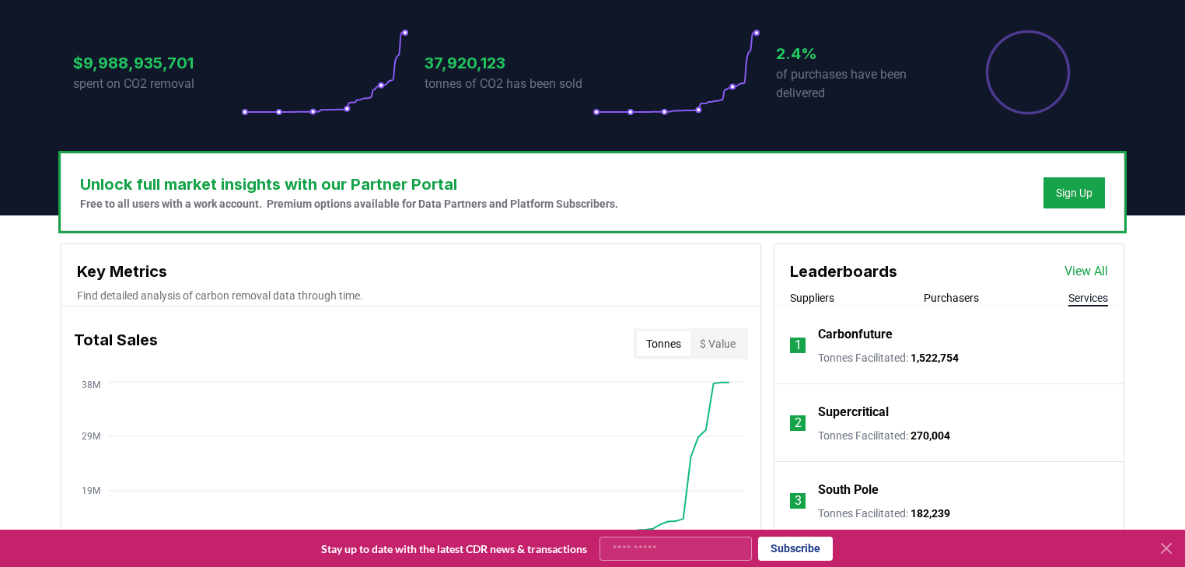
click at [880, 333] on p "Carbonfuture" at bounding box center [855, 334] width 75 height 19
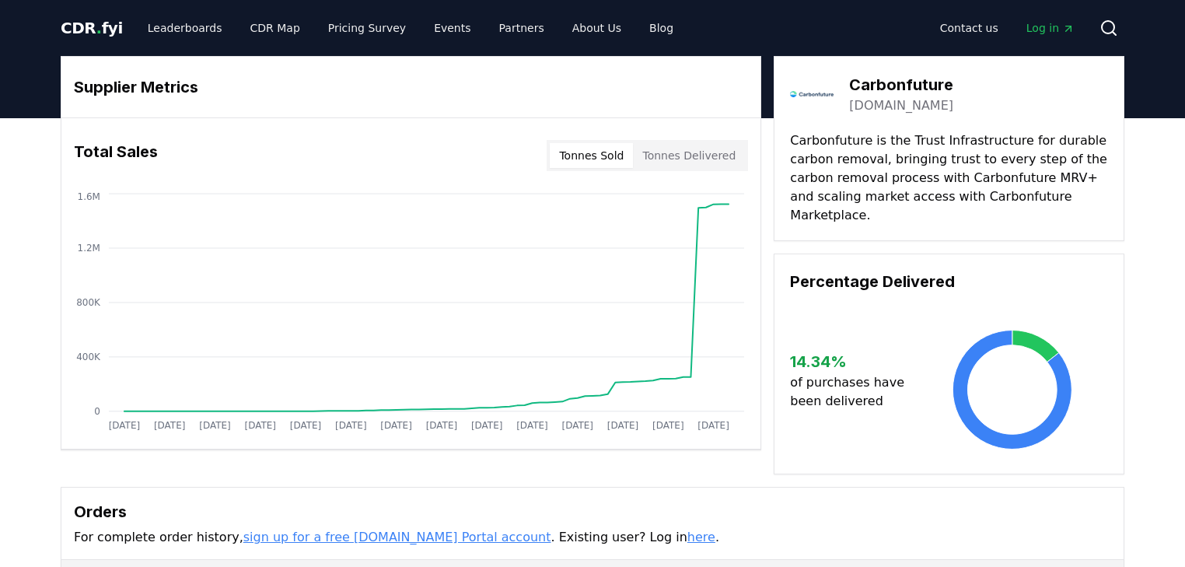
drag, startPoint x: 848, startPoint y: 80, endPoint x: 980, endPoint y: 100, distance: 132.8
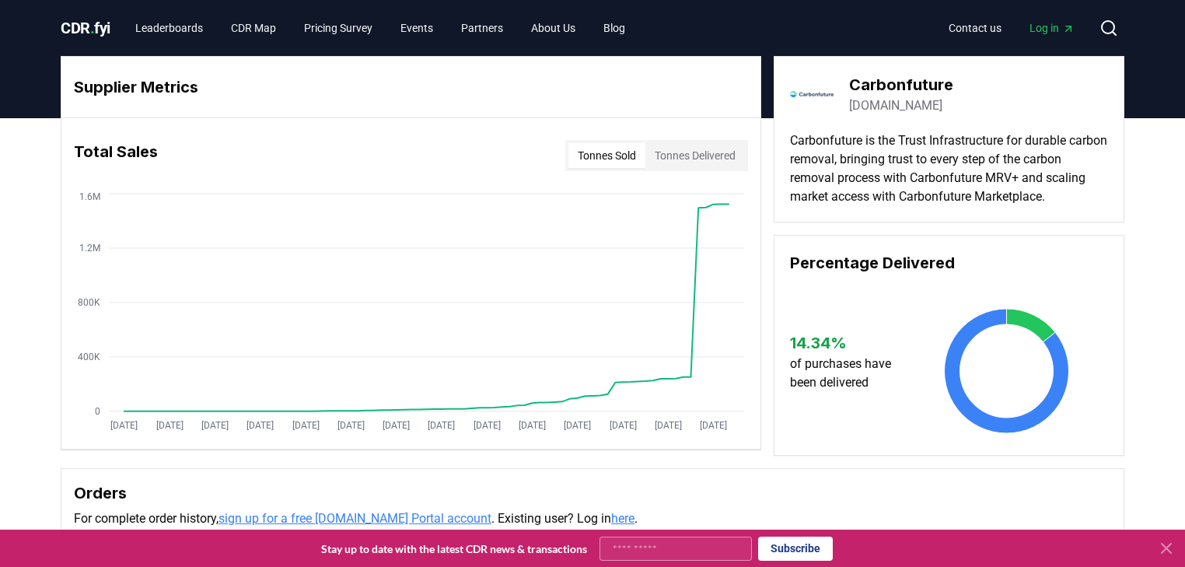
click at [681, 152] on button "Tonnes Delivered" at bounding box center [695, 155] width 100 height 25
click at [568, 160] on button "Tonnes Sold" at bounding box center [606, 155] width 77 height 25
click at [709, 171] on div "Total Sales Tonnes Sold Tonnes Delivered" at bounding box center [410, 156] width 699 height 56
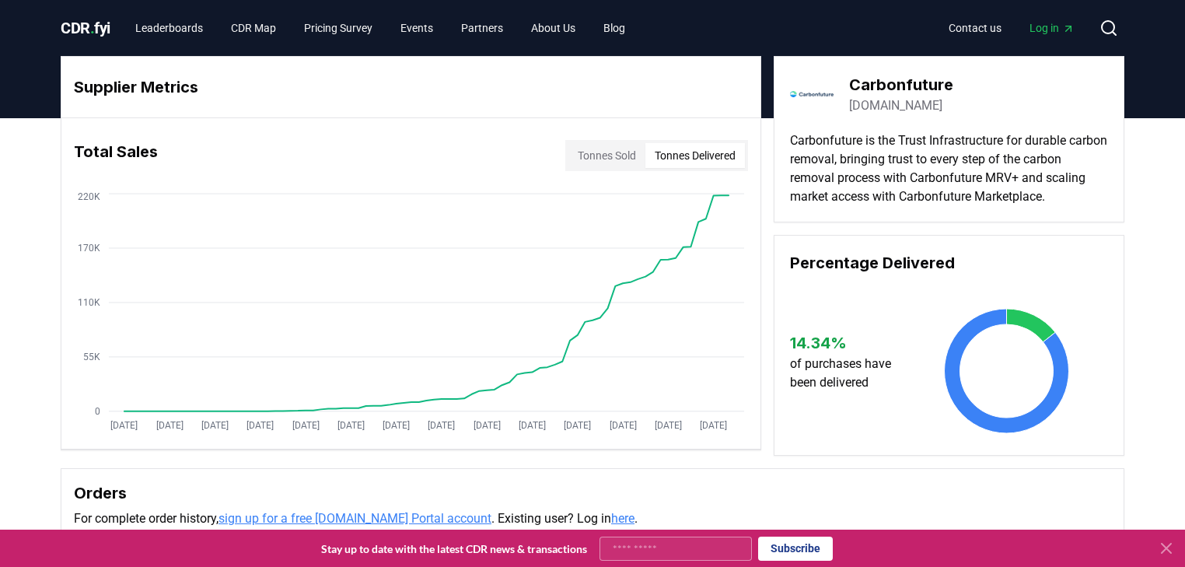
click at [702, 166] on button "Tonnes Delivered" at bounding box center [695, 155] width 100 height 25
drag, startPoint x: 852, startPoint y: 85, endPoint x: 1001, endPoint y: 81, distance: 149.3
click at [1001, 81] on div "Carbonfuture [DOMAIN_NAME]" at bounding box center [949, 94] width 318 height 44
copy h3 "Carbonfuture"
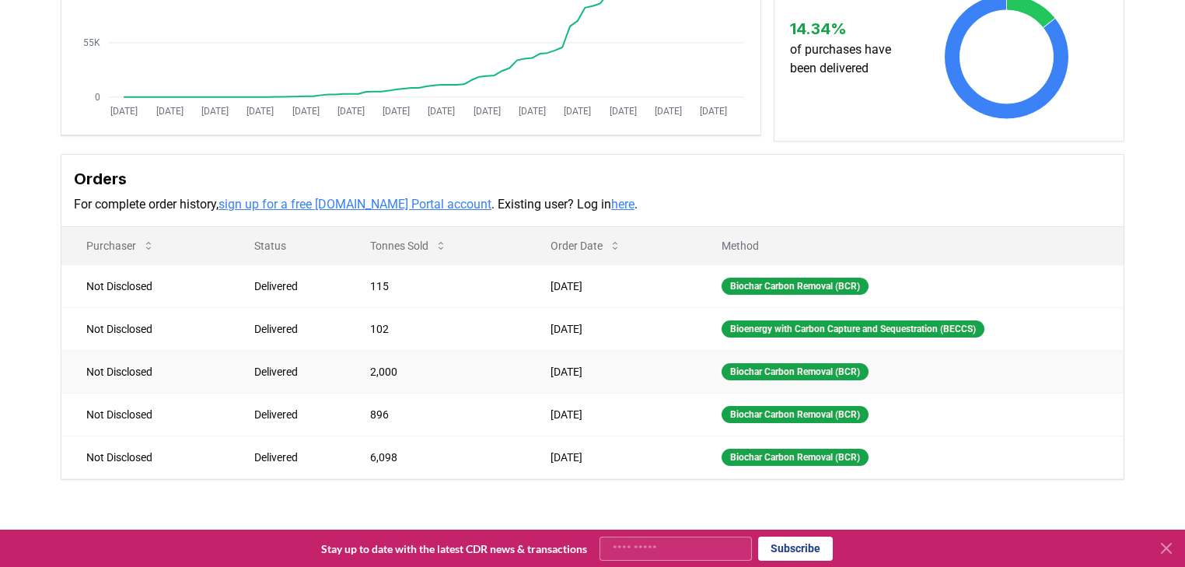
scroll to position [435, 0]
